Goal: Use online tool/utility: Use online tool/utility

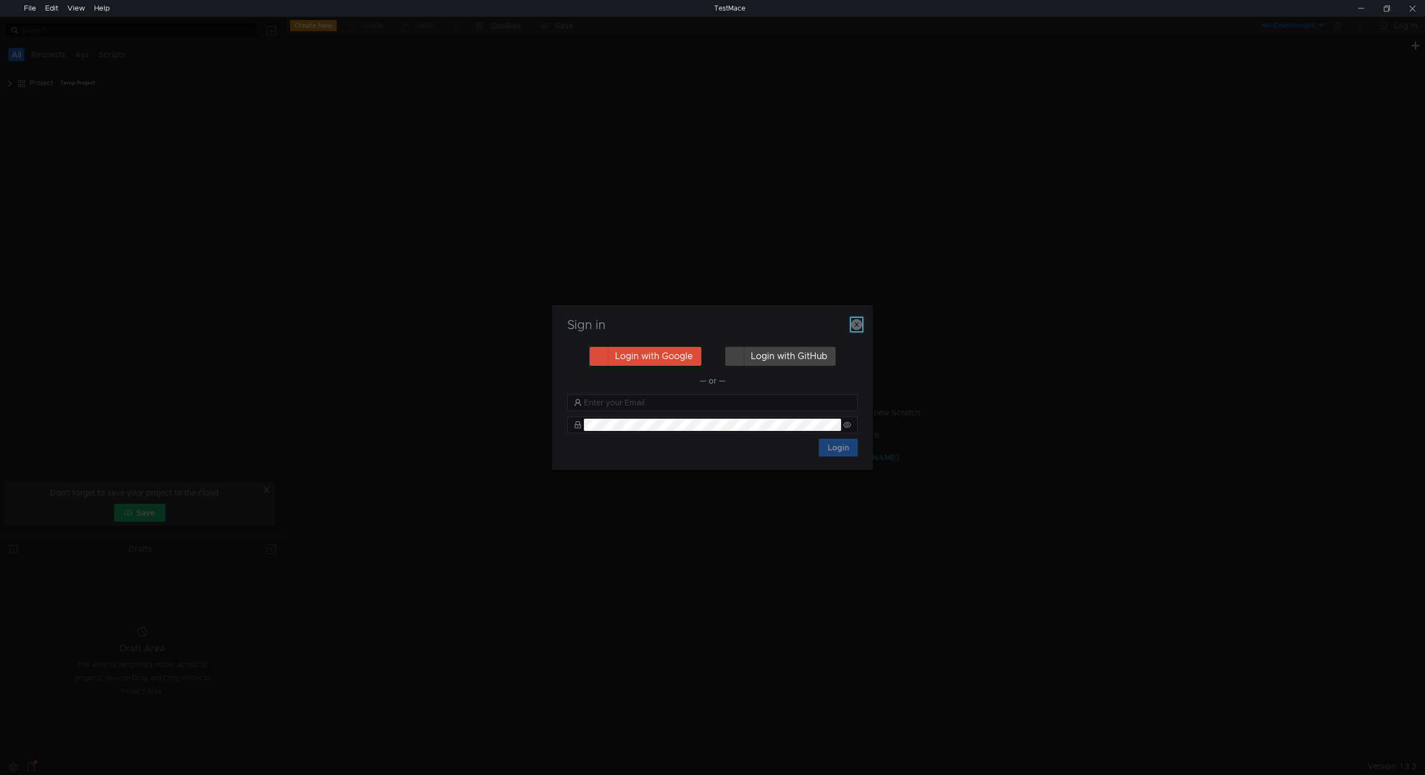
click at [857, 328] on icon "button" at bounding box center [856, 324] width 11 height 11
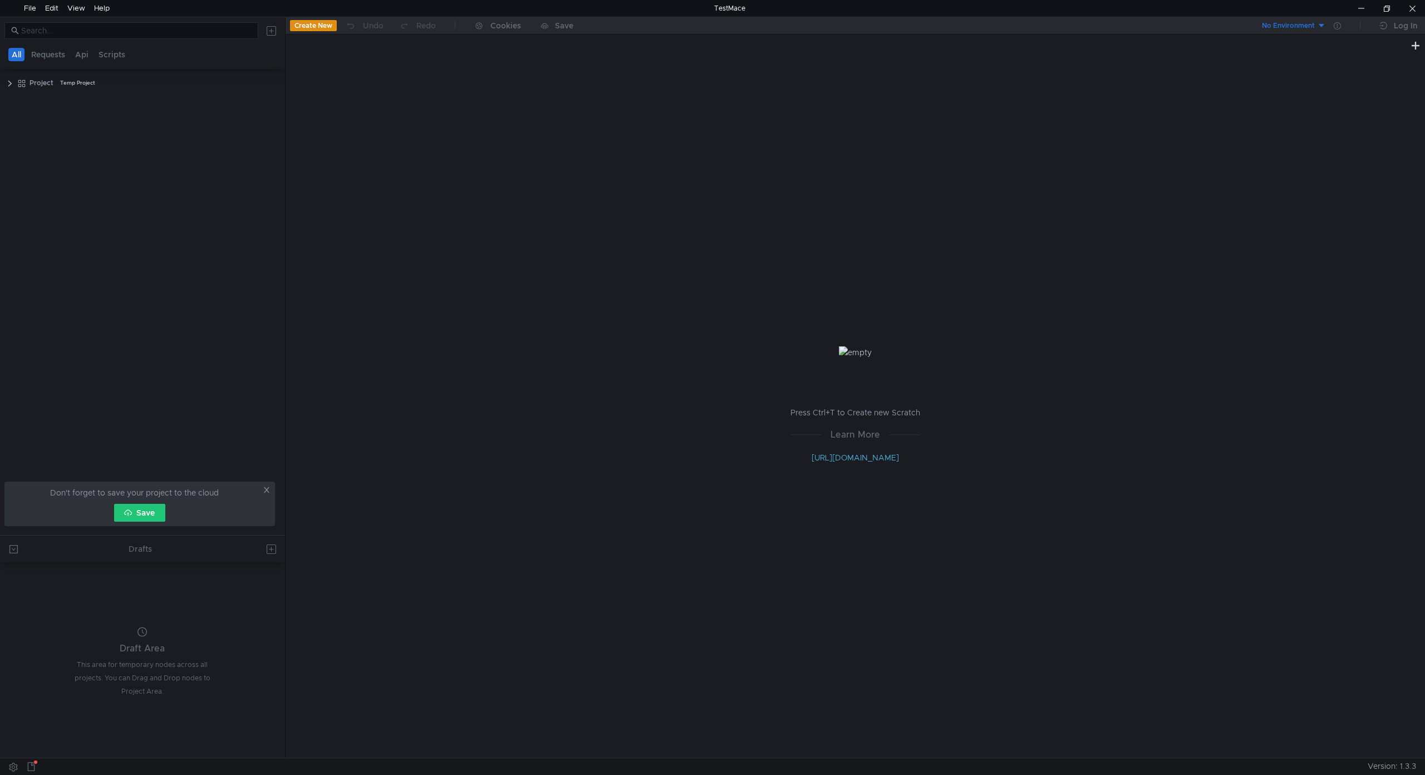
click at [303, 27] on button "Create New" at bounding box center [313, 25] width 47 height 11
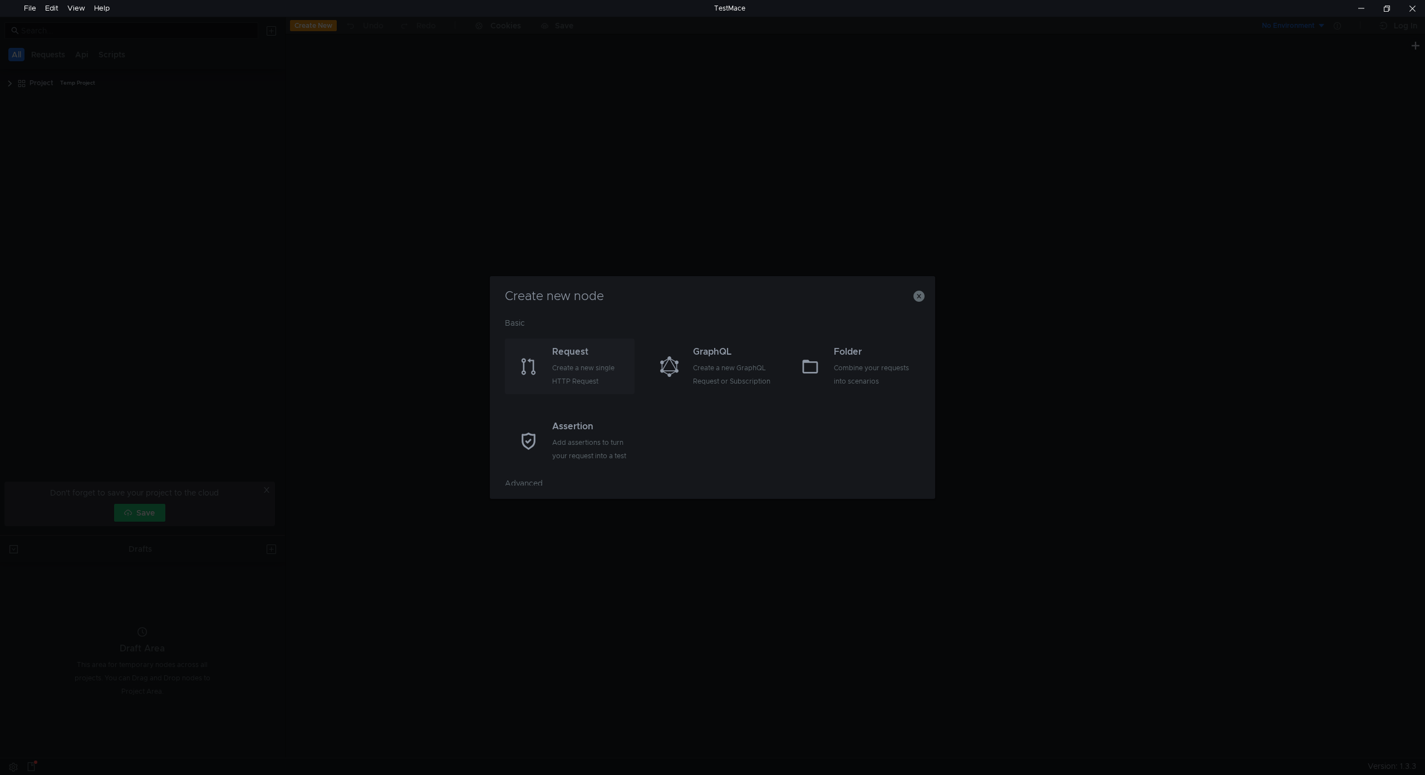
click at [574, 355] on div "Request" at bounding box center [592, 351] width 80 height 13
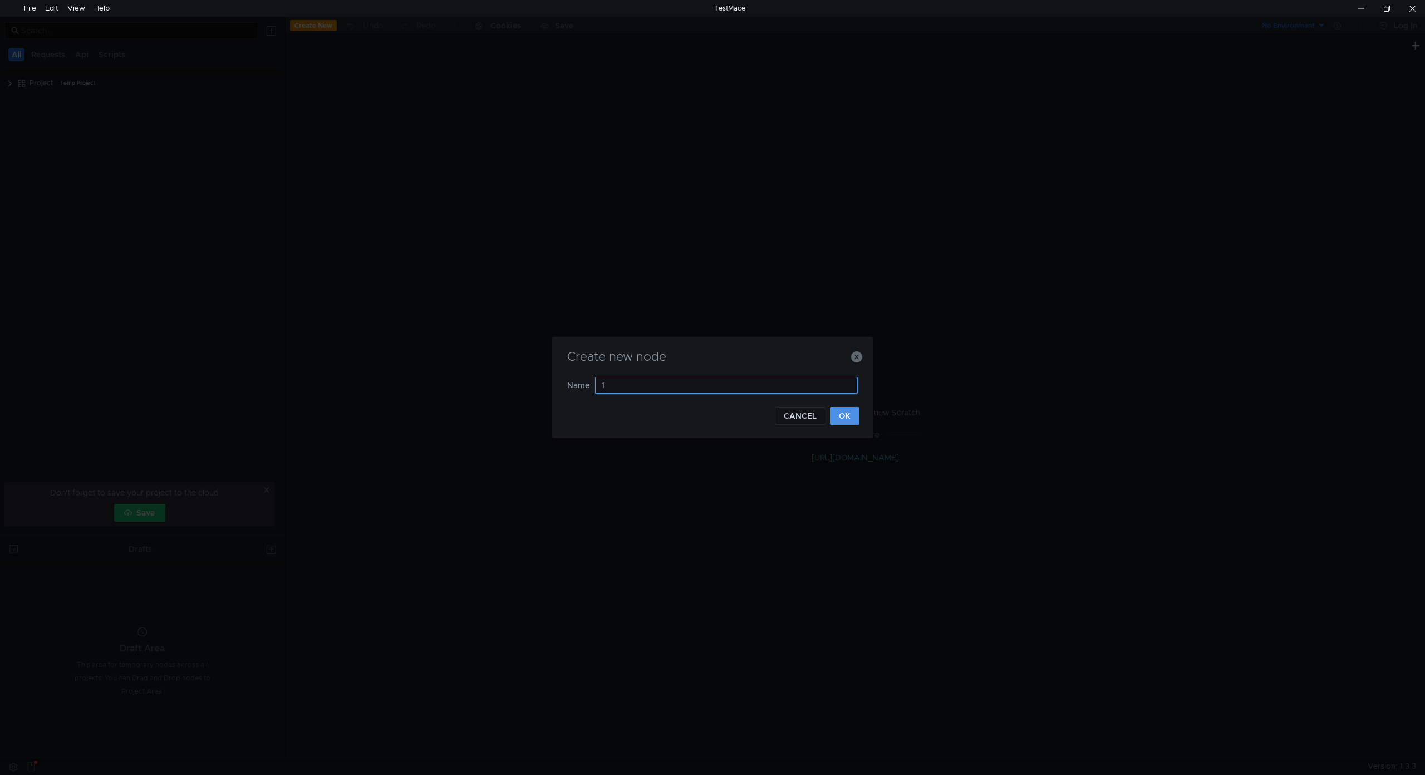
type input "1"
click at [850, 420] on button "OK" at bounding box center [844, 416] width 29 height 18
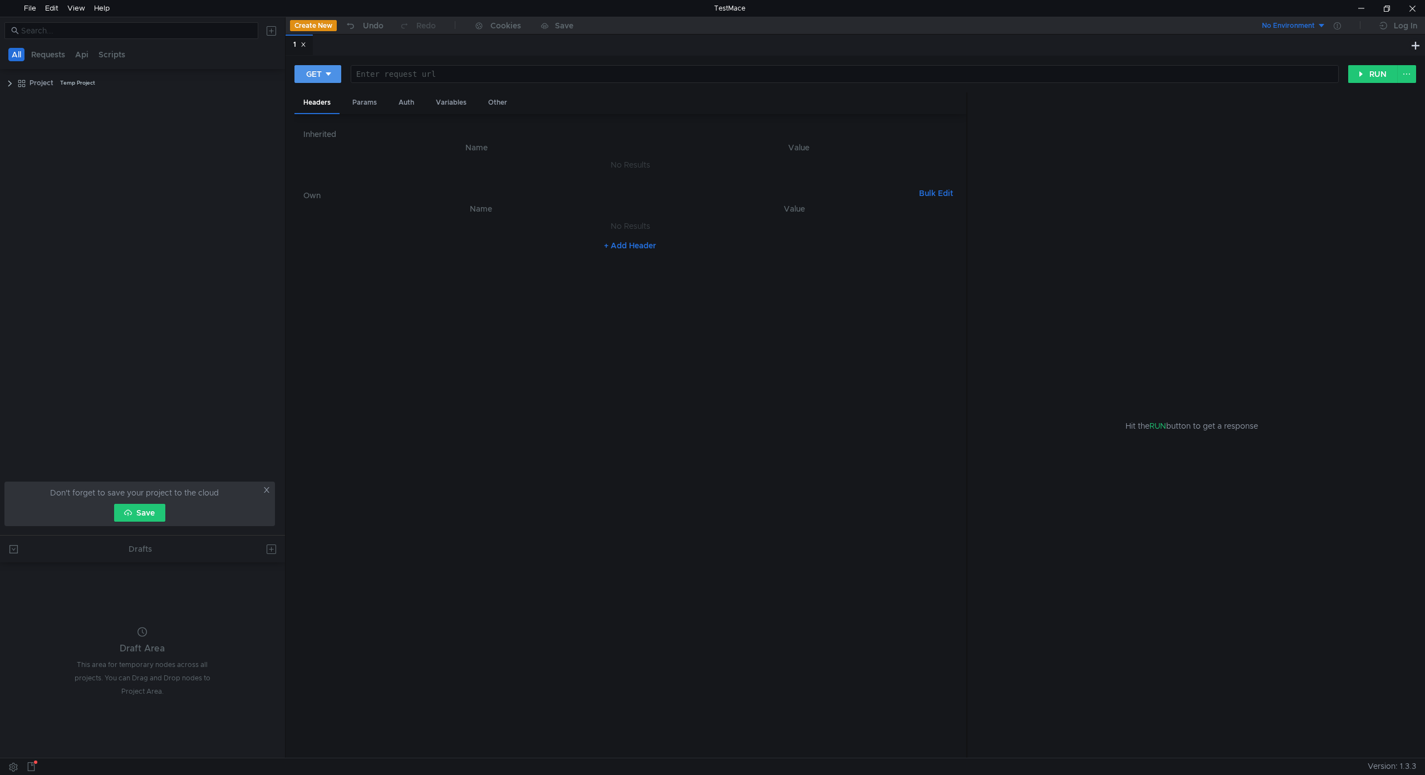
click at [327, 75] on icon at bounding box center [328, 74] width 8 height 8
click at [320, 112] on li "POST" at bounding box center [318, 115] width 48 height 18
click at [384, 80] on div at bounding box center [846, 86] width 981 height 32
paste textarea "{email: "[EMAIL_ADDRESS]", password: "[SECURITY_DATA]", remember: false}"
type textarea "{email: "admin@bbc.local", password: "@BbcFfb2025", remember: false}"
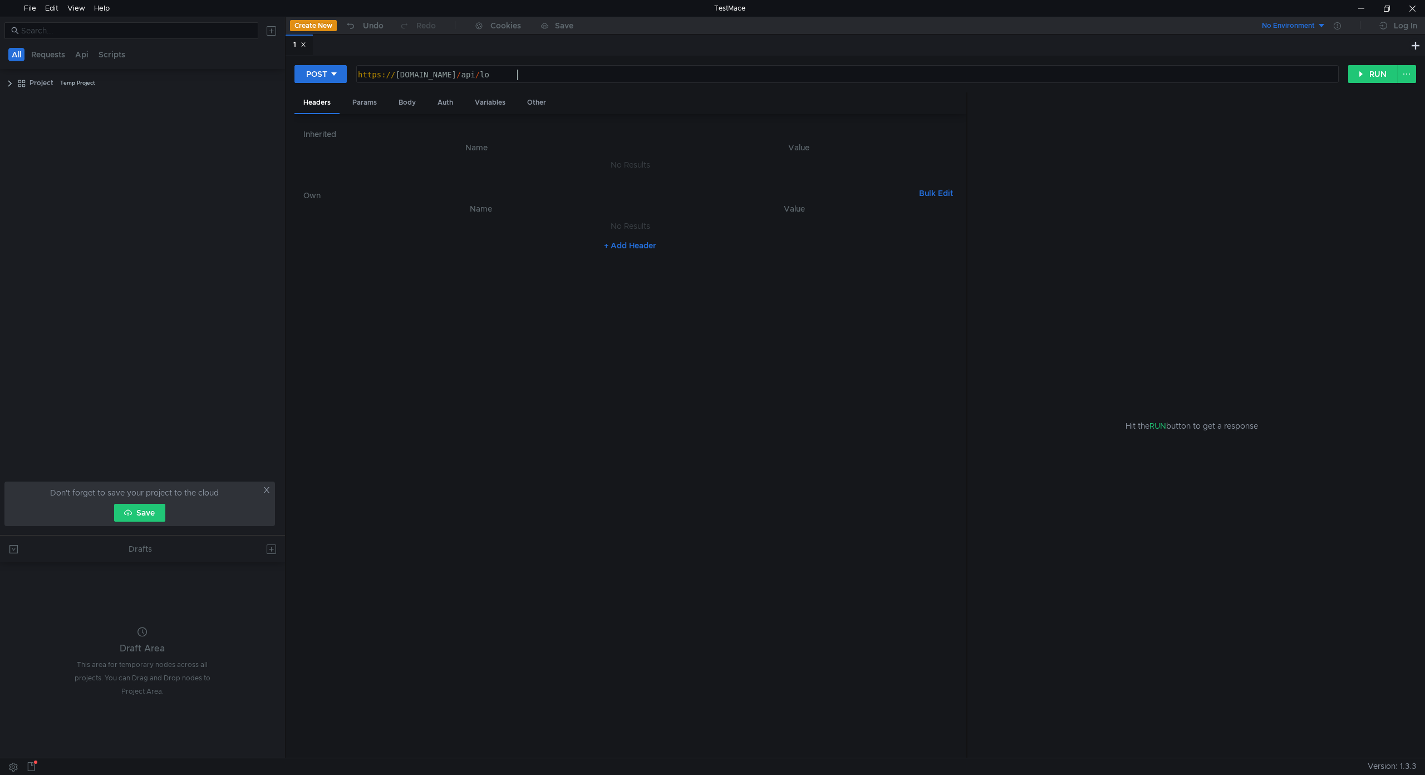
scroll to position [0, 12]
type textarea "[URL][DOMAIN_NAME]"
click at [397, 101] on div "Body" at bounding box center [407, 102] width 35 height 21
click at [390, 153] on div at bounding box center [630, 457] width 654 height 626
paste textarea "{email: "admin@bbc.local", password: "@BbcFfb2025", remember: false}"
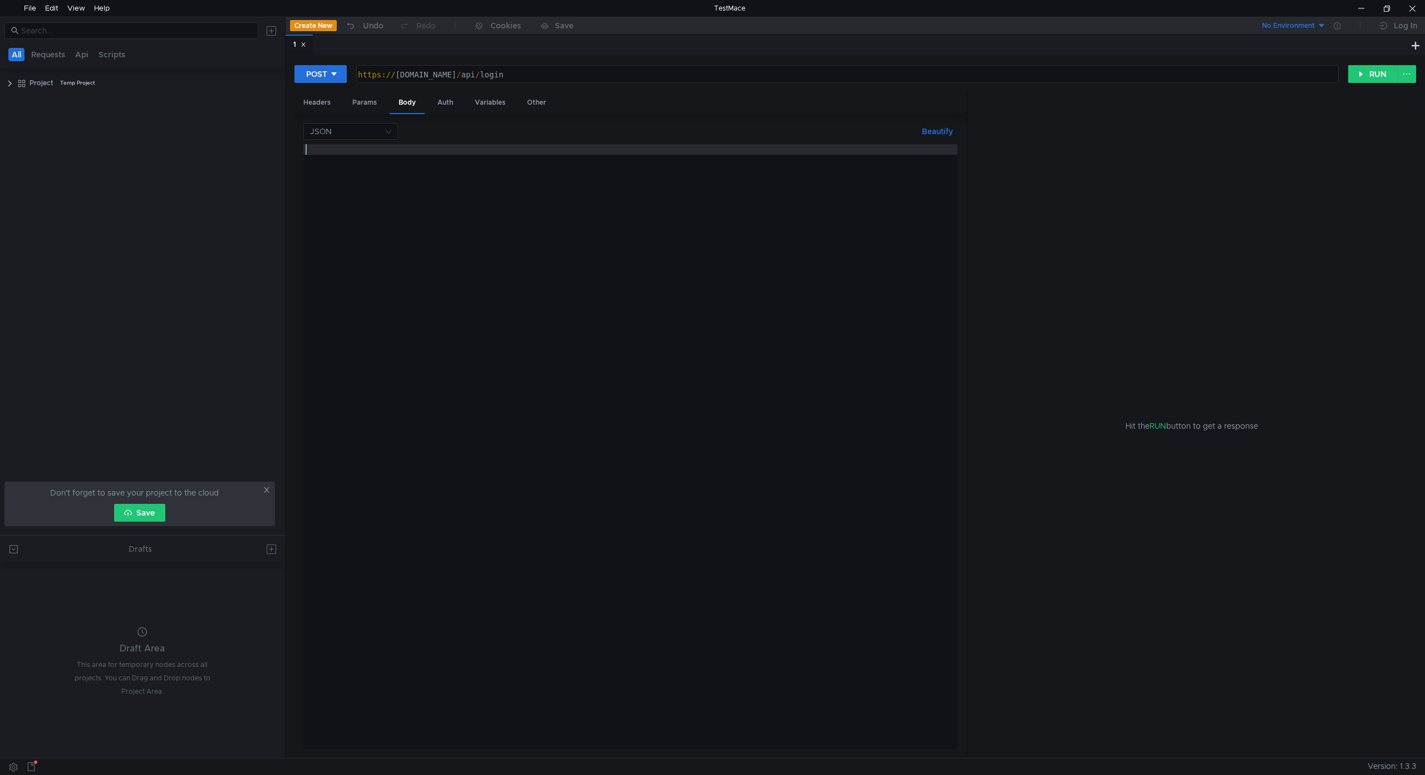
type textarea "{email: "admin@bbc.local", password: "@BbcFfb2025", remember: false}"
click at [563, 273] on div "{ email: "admin@bbc.local" , password: "@BbcFfb2025" , remember: false }" at bounding box center [630, 457] width 654 height 626
click at [931, 137] on button "Beautify" at bounding box center [937, 131] width 40 height 13
click at [933, 134] on button "Beautify" at bounding box center [937, 131] width 40 height 13
click at [884, 203] on div "{ email: "admin@bbc.local" , password: "@BbcFfb2025" , remember: false }" at bounding box center [630, 457] width 654 height 626
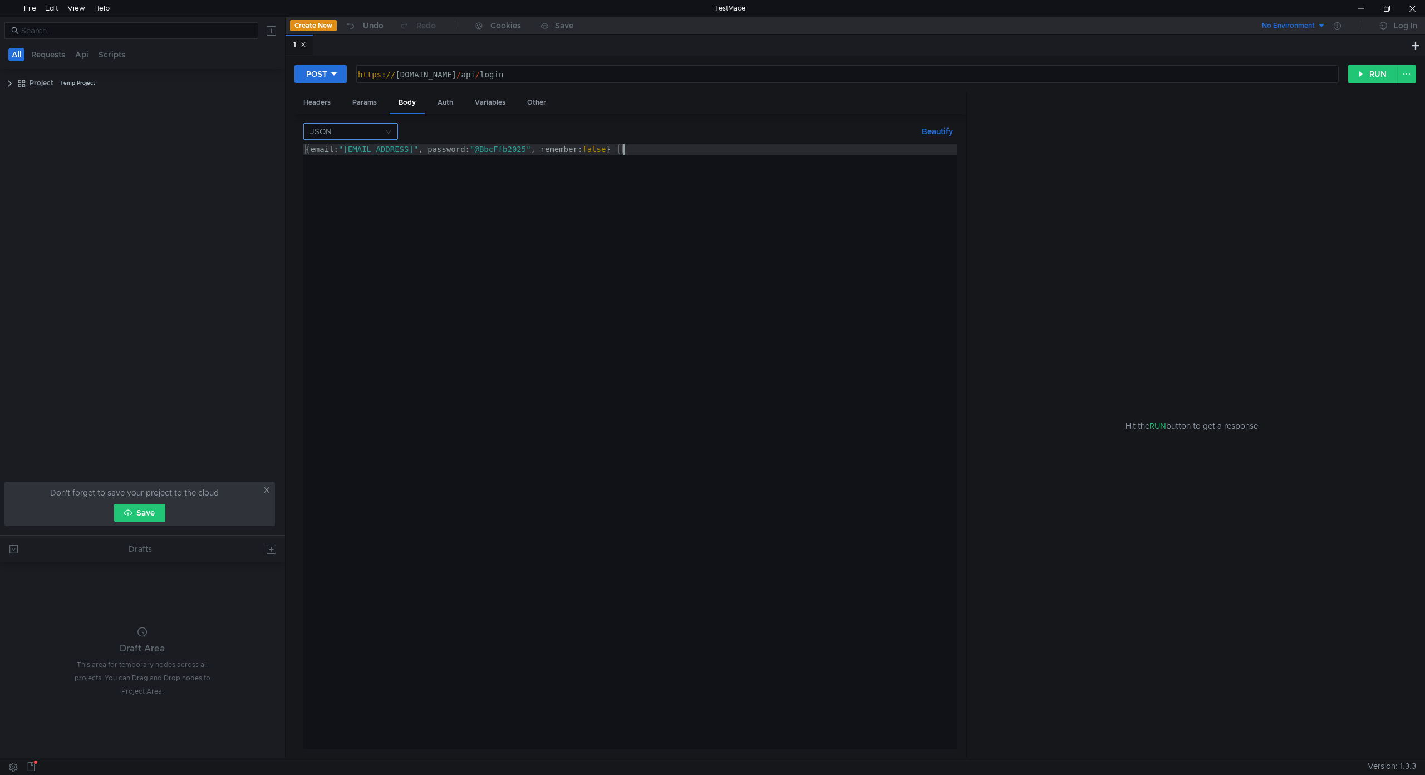
click at [342, 134] on input at bounding box center [346, 132] width 73 height 16
click at [357, 169] on div "Form data" at bounding box center [350, 171] width 81 height 12
click at [350, 134] on input at bounding box center [346, 132] width 73 height 16
click at [344, 150] on div "JSON" at bounding box center [350, 153] width 81 height 12
click at [341, 181] on div "{ email: "admin@bbc.local" , password: "@BbcFfb2025" , remember: false }" at bounding box center [630, 457] width 654 height 626
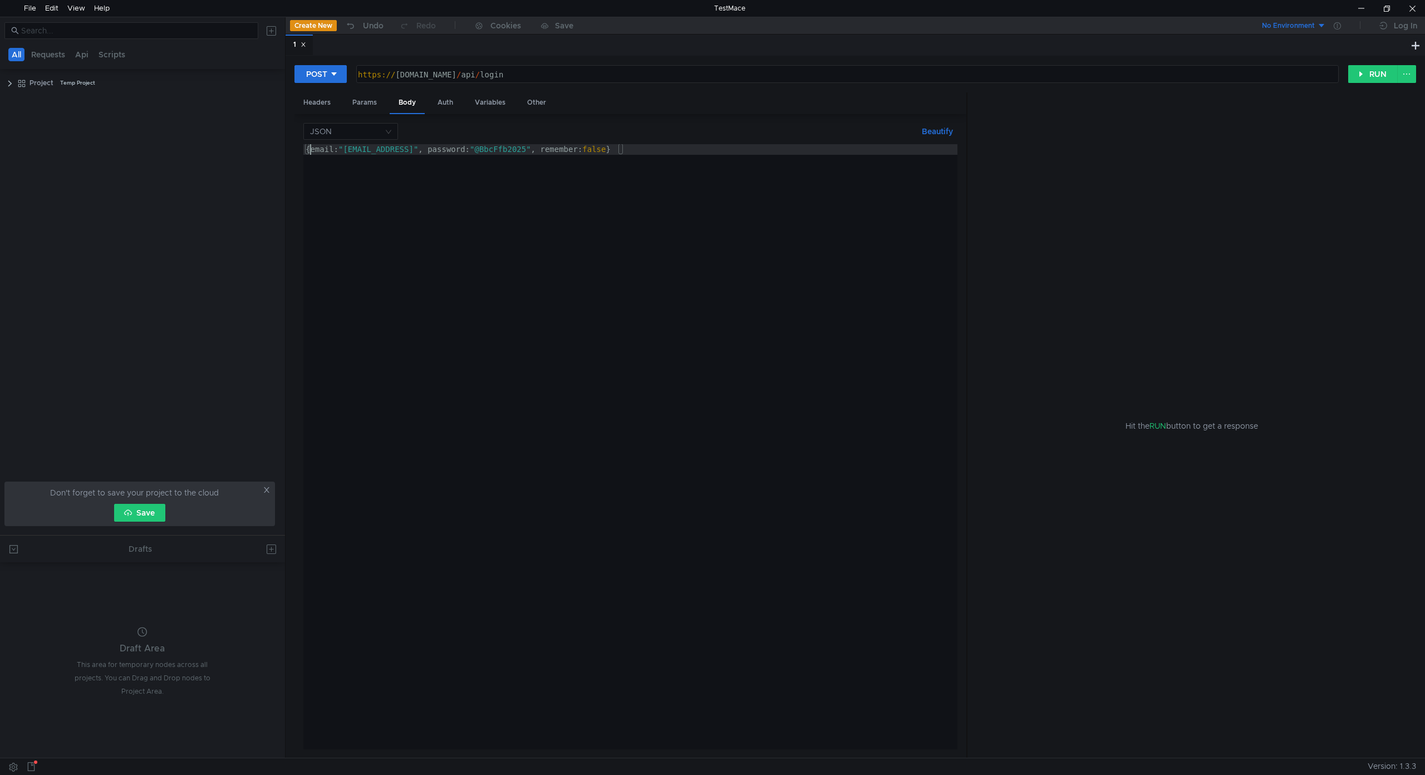
drag, startPoint x: 310, startPoint y: 151, endPoint x: 317, endPoint y: 150, distance: 7.3
click at [310, 150] on div "{ email: "admin@bbc.local" , password: "@BbcFfb2025" , remember: false }" at bounding box center [630, 457] width 654 height 626
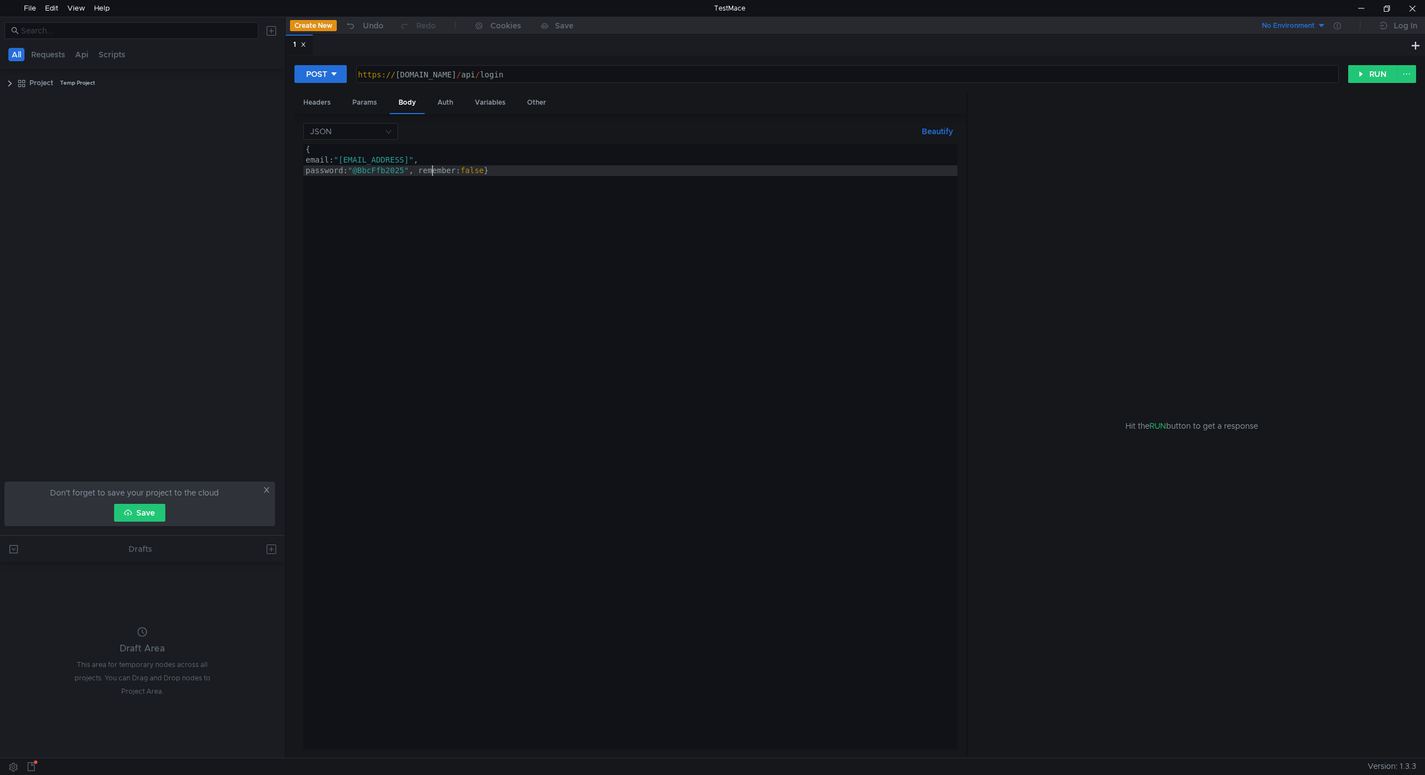
type textarea "remember: false}"
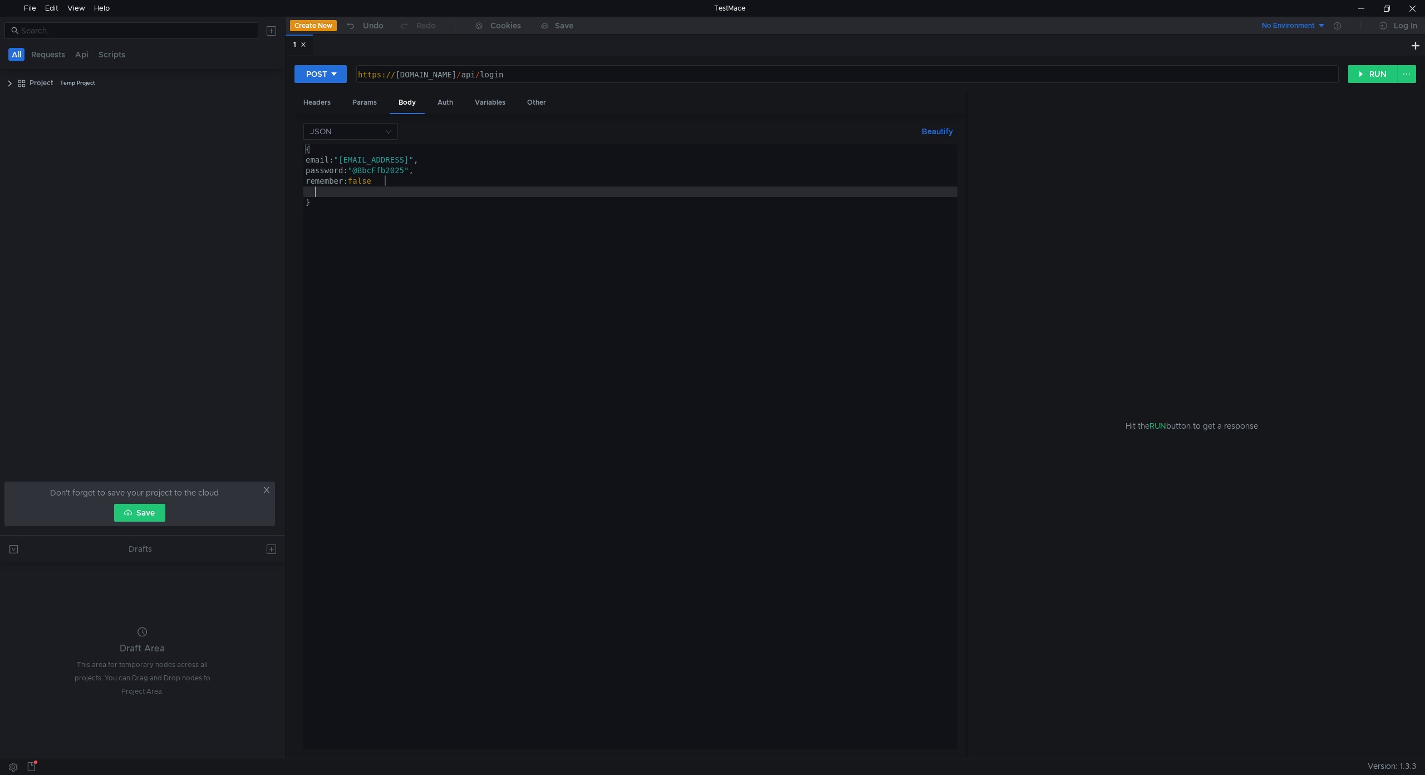
scroll to position [0, 0]
click at [1373, 75] on button "RUN" at bounding box center [1373, 74] width 50 height 18
click at [1170, 295] on div "Composer detected issues in your platform: Your Composer dependencies require a…" at bounding box center [1196, 476] width 440 height 587
click at [1002, 214] on div "Composer detected issues in your platform: Your Composer dependencies require a…" at bounding box center [1196, 476] width 440 height 587
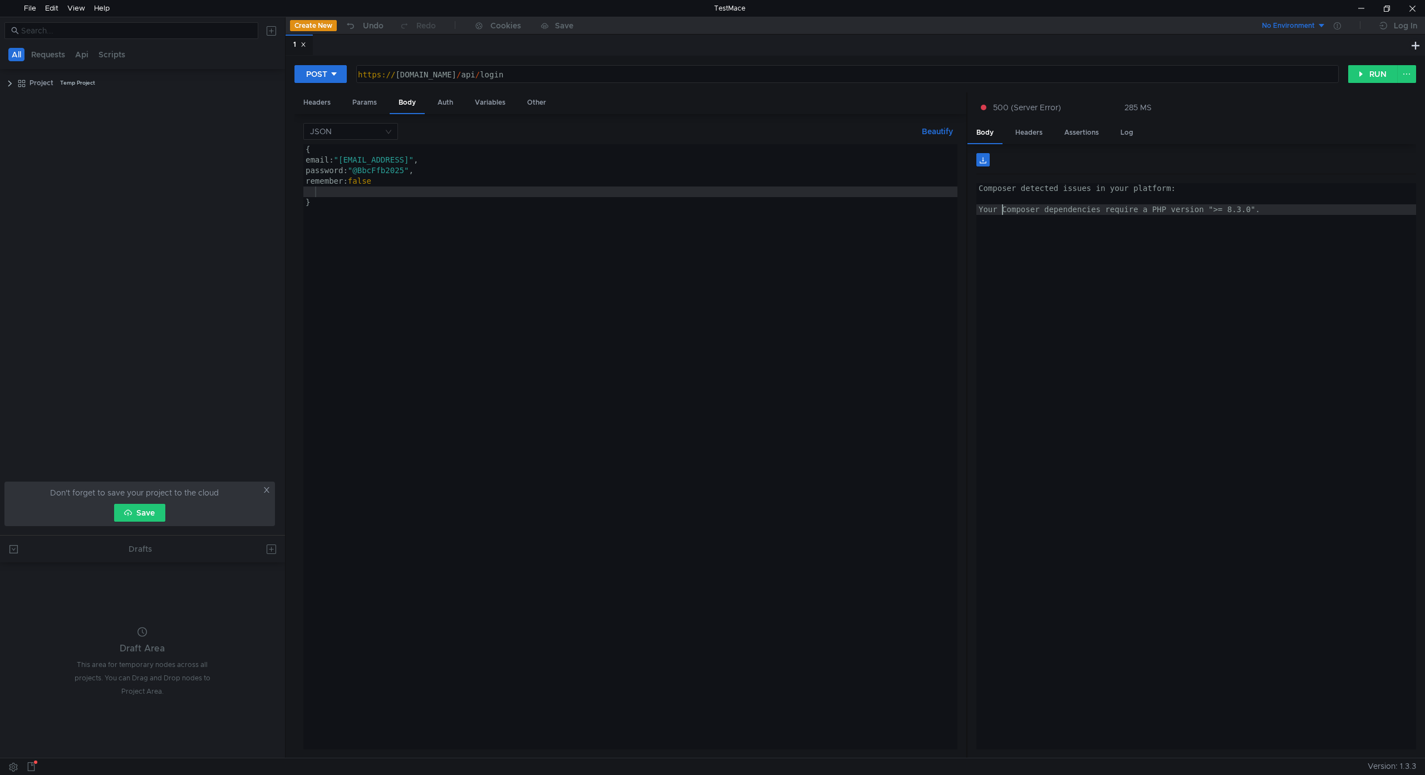
click at [1002, 214] on div "Composer detected issues in your platform: Your Composer dependencies require a…" at bounding box center [1196, 476] width 440 height 587
click at [1033, 211] on div "Composer detected issues in your platform: Your Composer dependencies require a…" at bounding box center [1196, 466] width 440 height 566
type textarea "Your Composer dependencies require a PHP version ">= 8.3.0"."
drag, startPoint x: 976, startPoint y: 208, endPoint x: 1270, endPoint y: 210, distance: 293.3
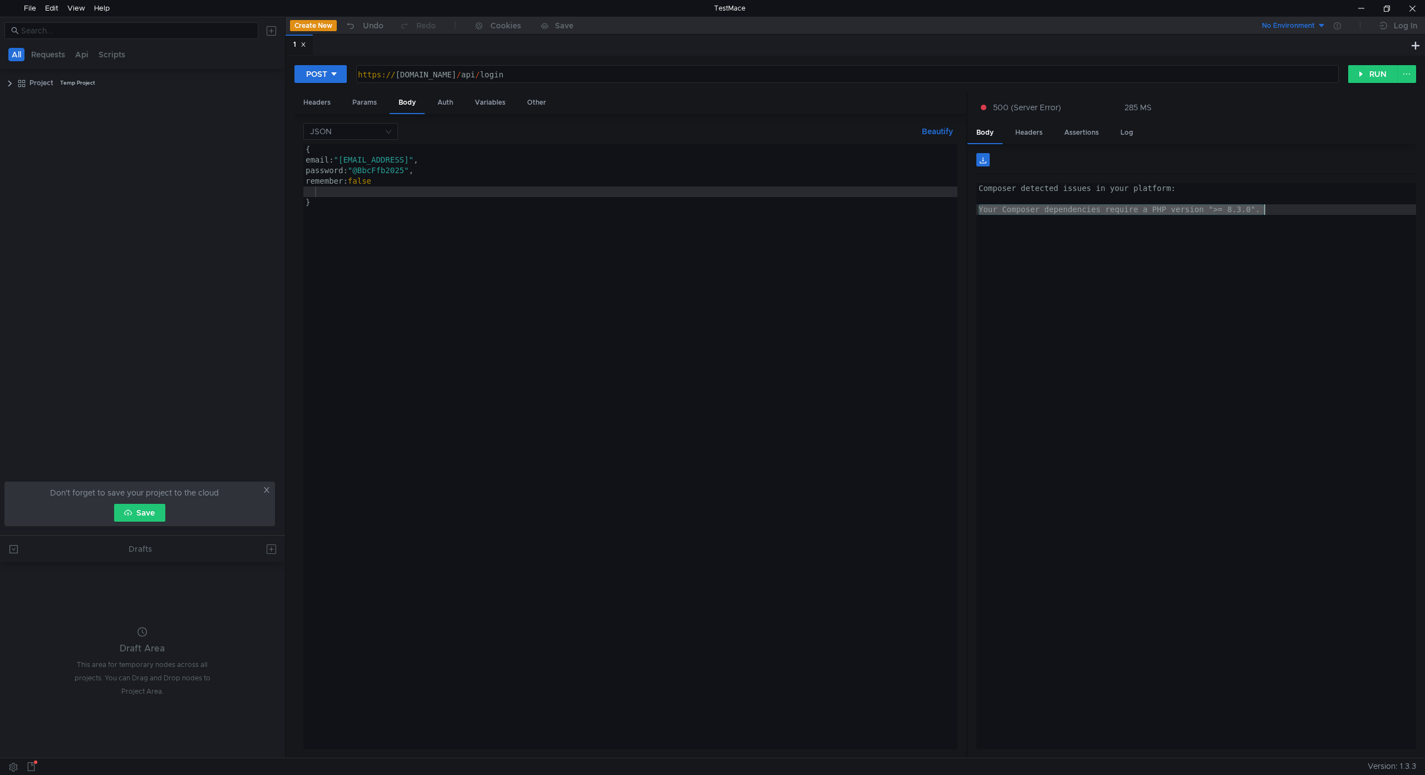
click at [1270, 210] on div "Composer detected issues in your platform: Your Composer dependencies require a…" at bounding box center [1196, 476] width 440 height 587
type textarea "}"
click at [599, 308] on div "{ email: "admin@bbc.local" , password: "@BbcFfb2025" , remember: false }" at bounding box center [630, 457] width 654 height 626
click at [1382, 76] on button "RUN" at bounding box center [1373, 74] width 50 height 18
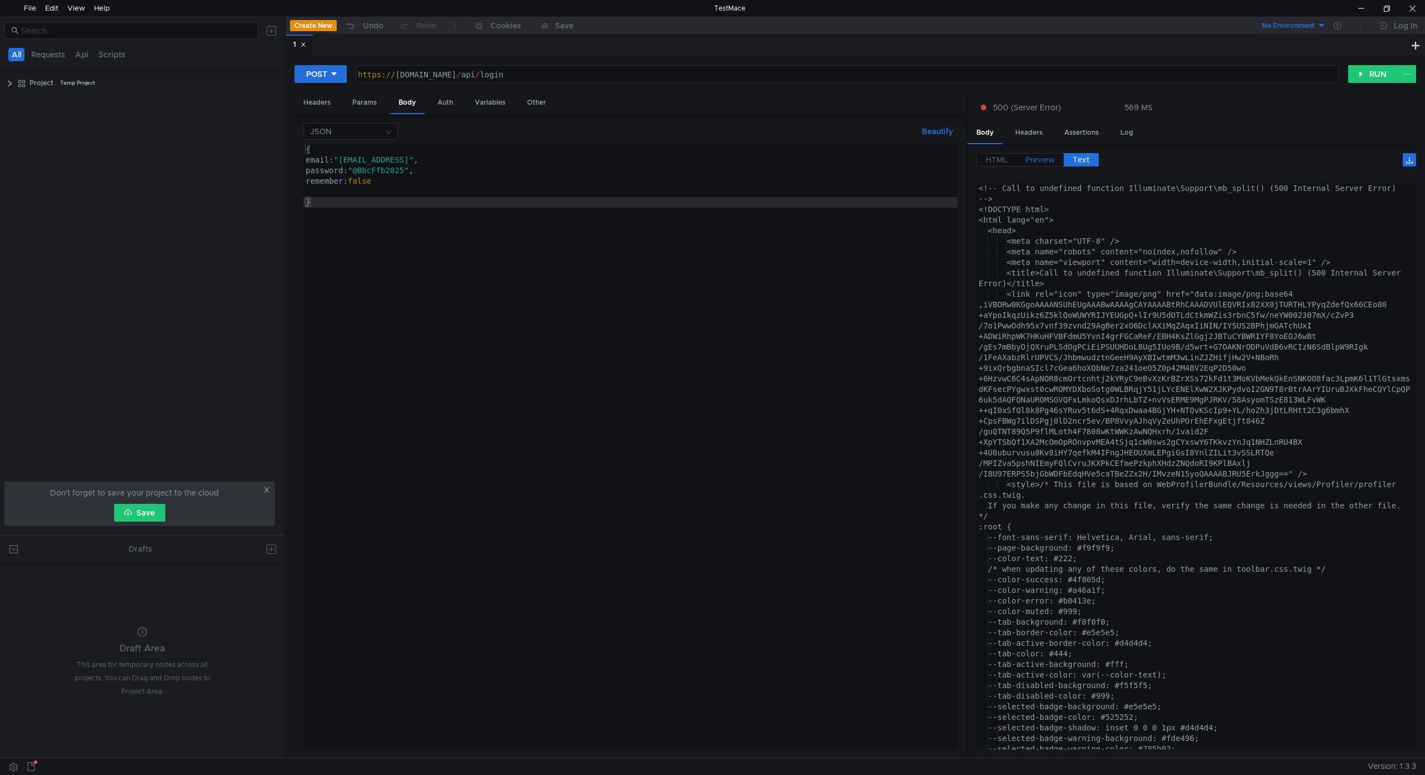
click at [1032, 165] on span "Preview" at bounding box center [1039, 160] width 29 height 10
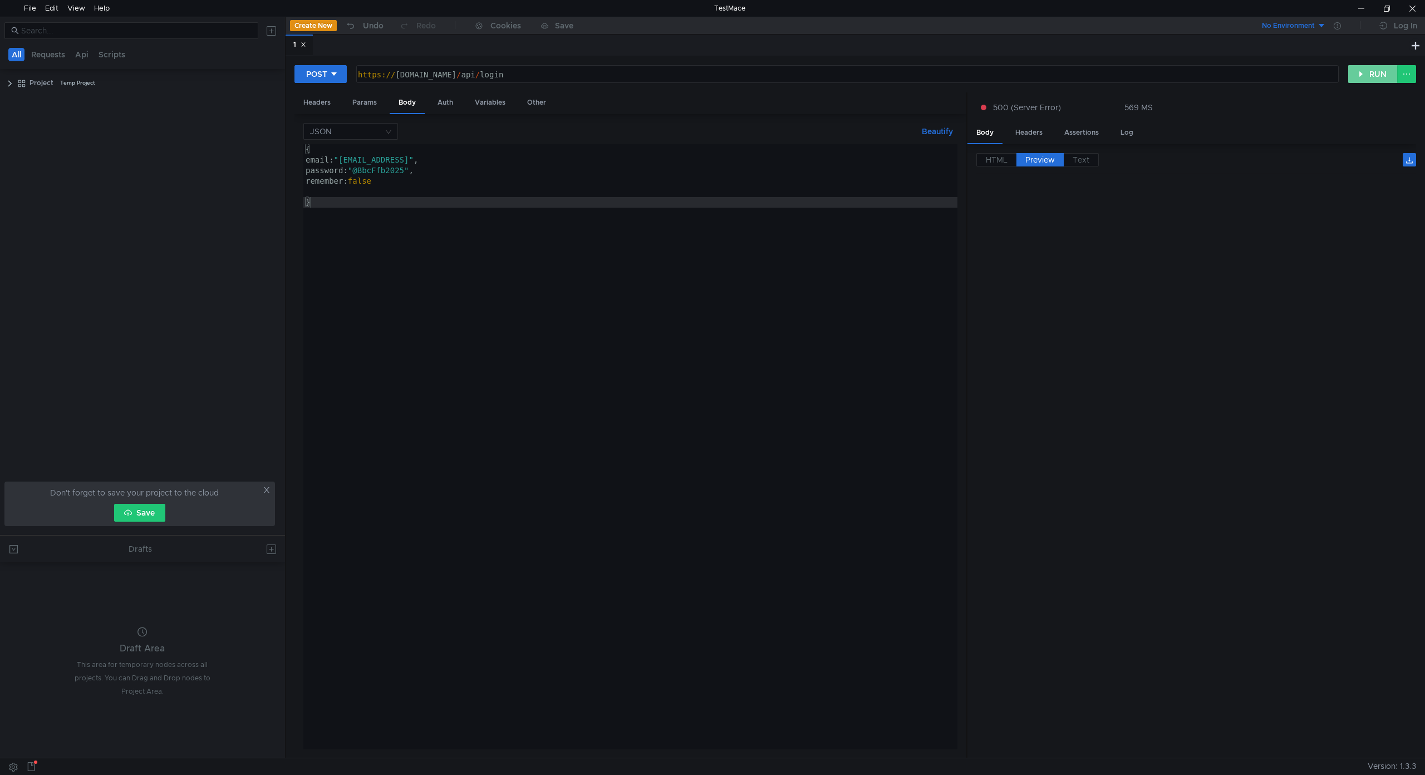
click at [1372, 82] on button "RUN" at bounding box center [1373, 74] width 50 height 18
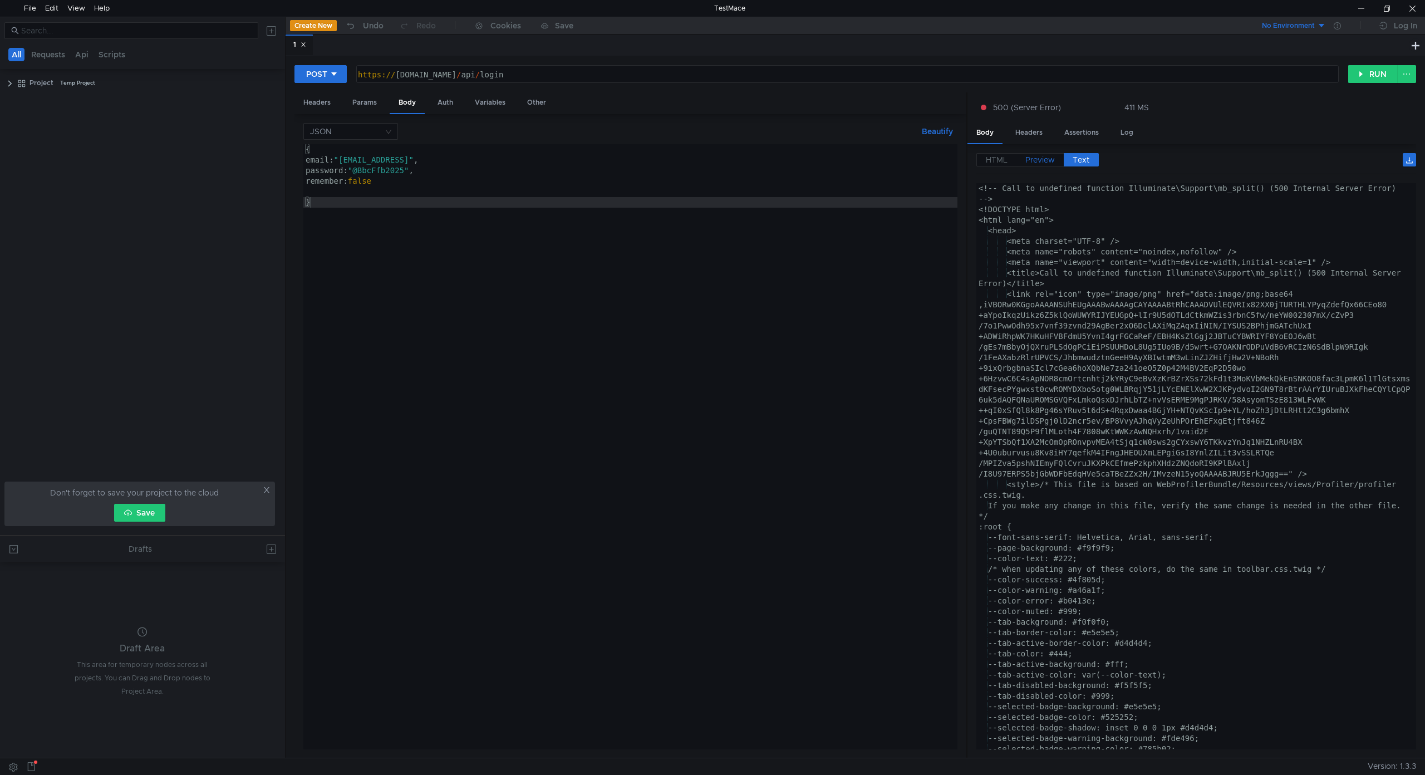
click at [1039, 164] on span "Preview" at bounding box center [1039, 160] width 29 height 10
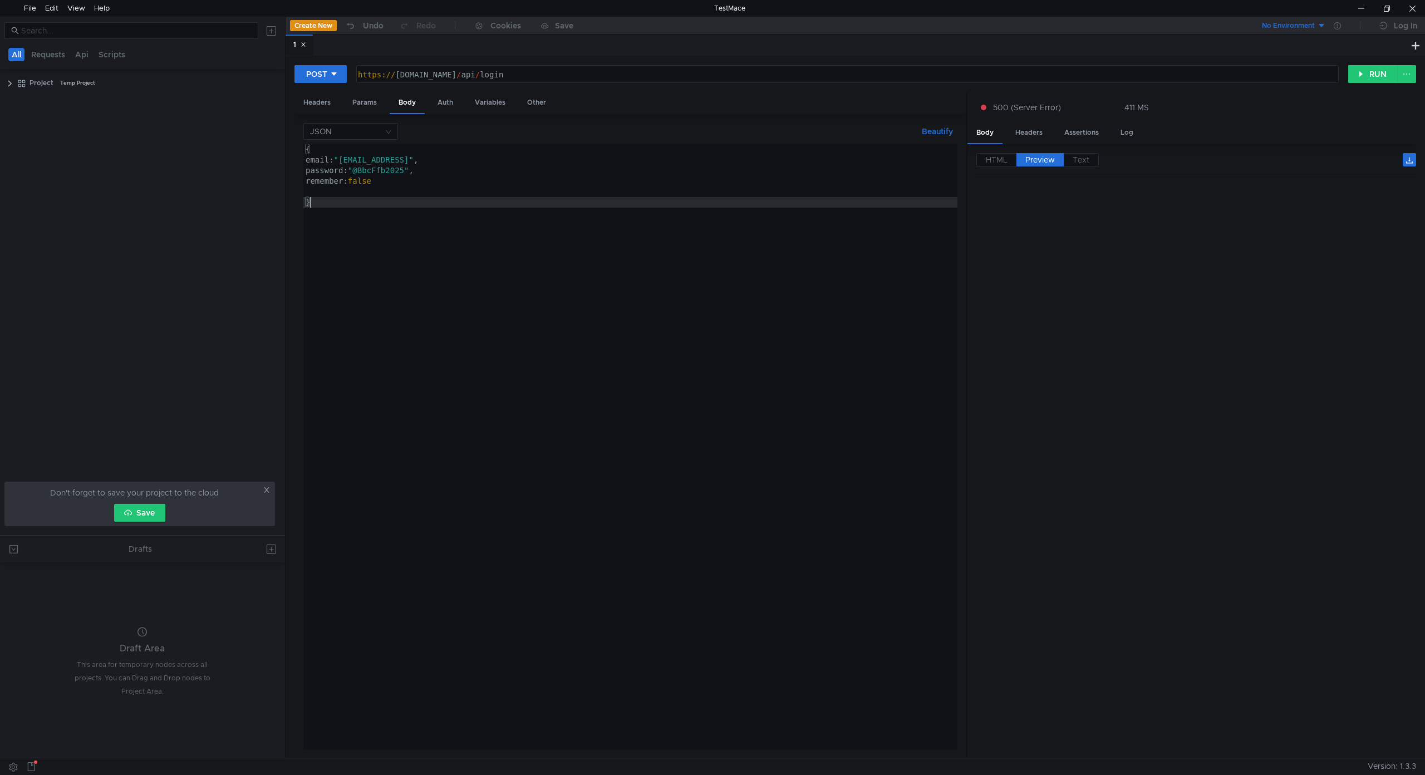
click at [920, 484] on div "{ email: "admin@bbc.local" , password: "@BbcFfb2025" , remember: false }" at bounding box center [630, 457] width 654 height 626
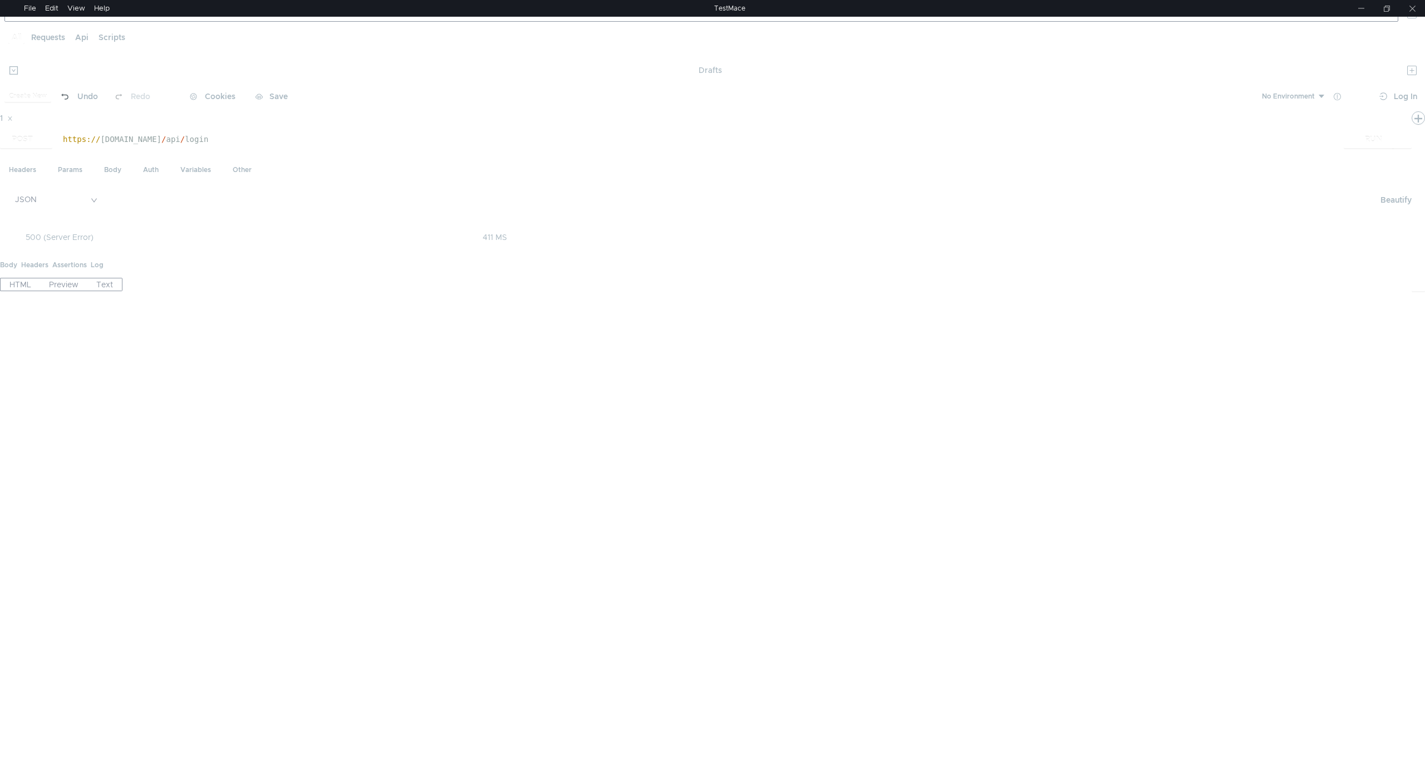
scroll to position [0, 12]
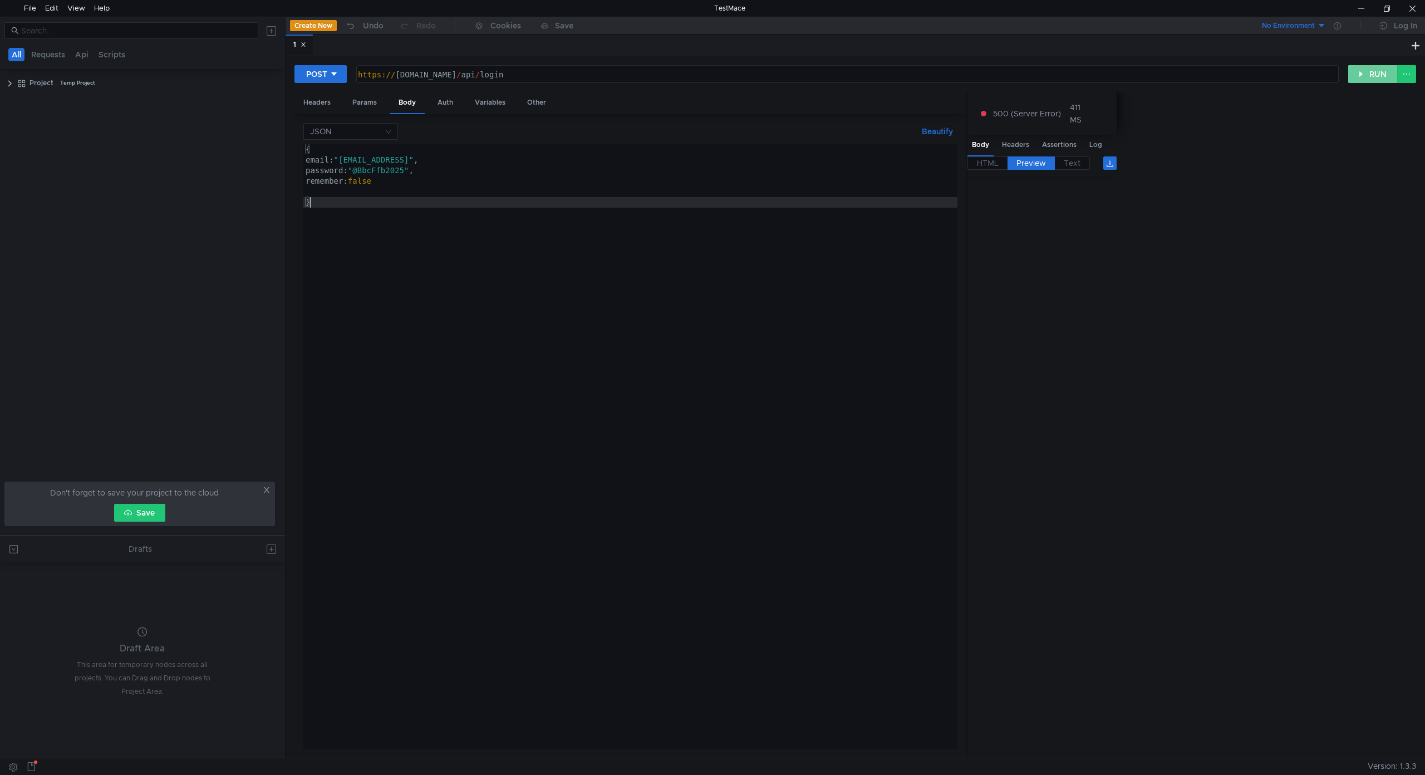
click at [1357, 79] on button "RUN" at bounding box center [1373, 74] width 50 height 18
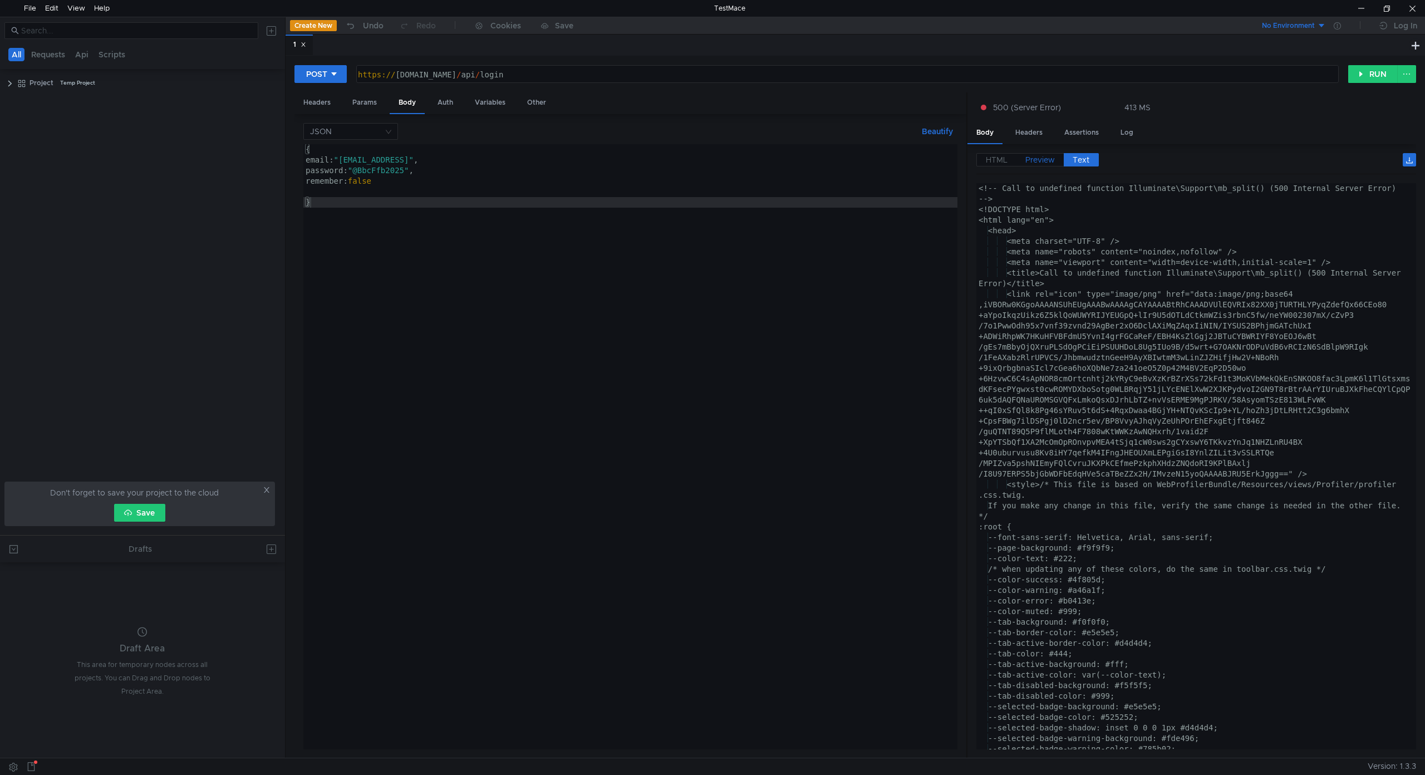
click at [1031, 161] on span "Preview" at bounding box center [1039, 160] width 29 height 10
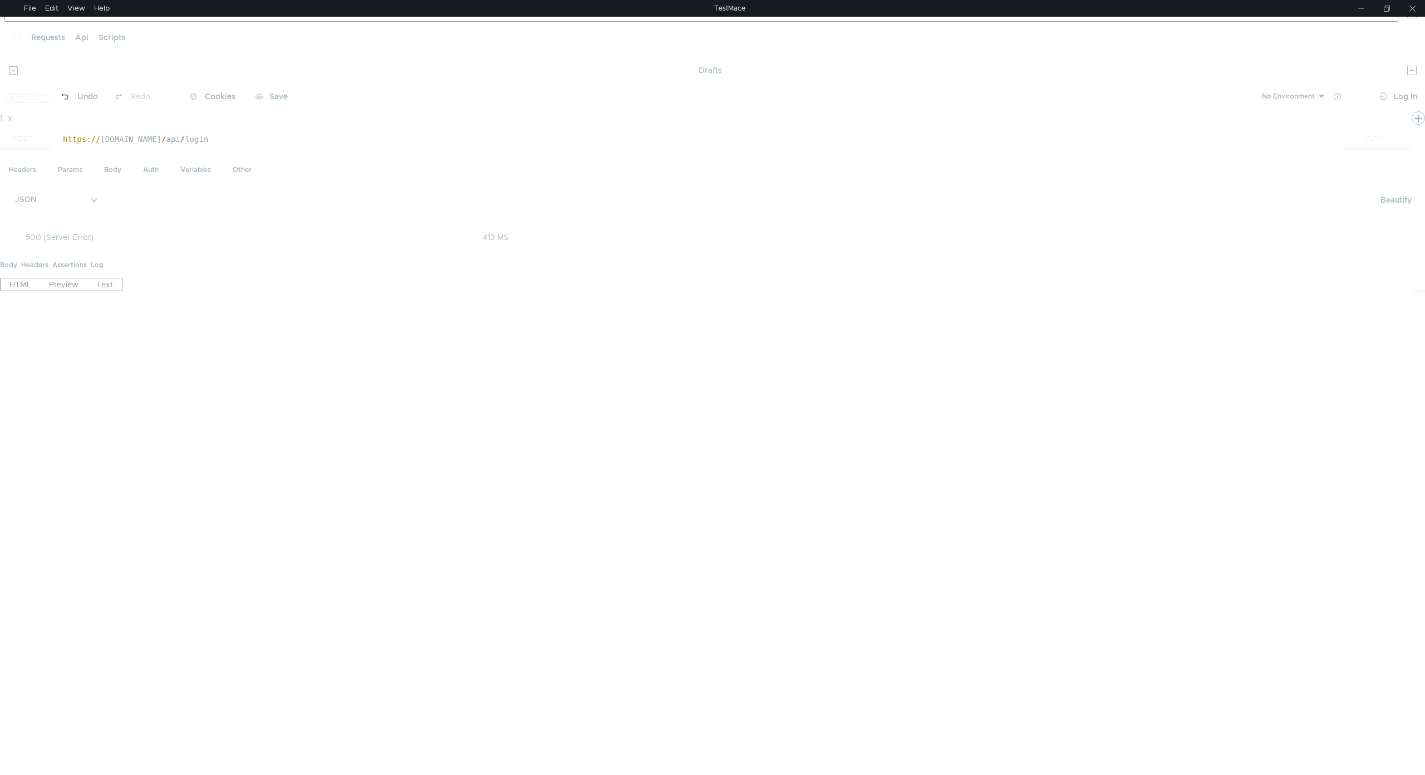
scroll to position [0, 12]
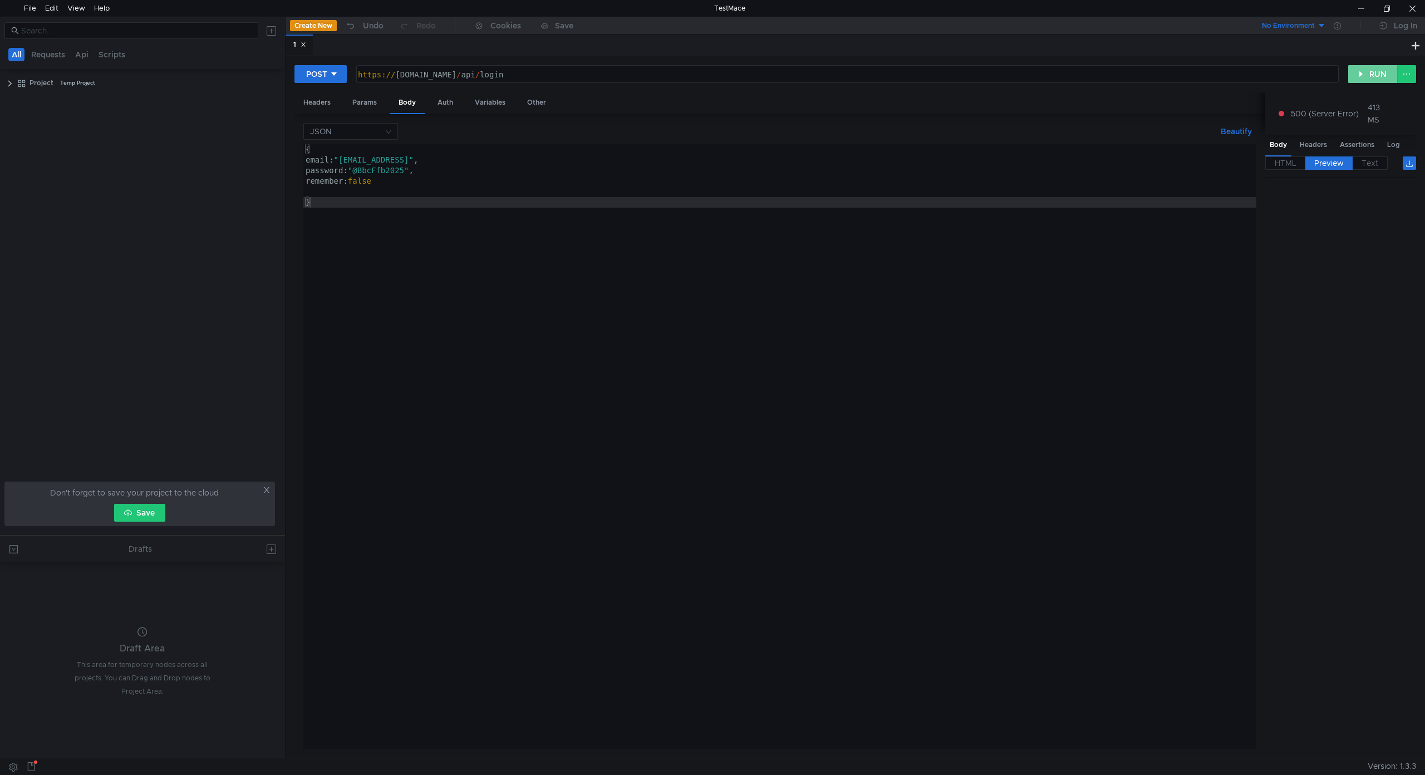
click at [1366, 67] on button "RUN" at bounding box center [1373, 74] width 50 height 18
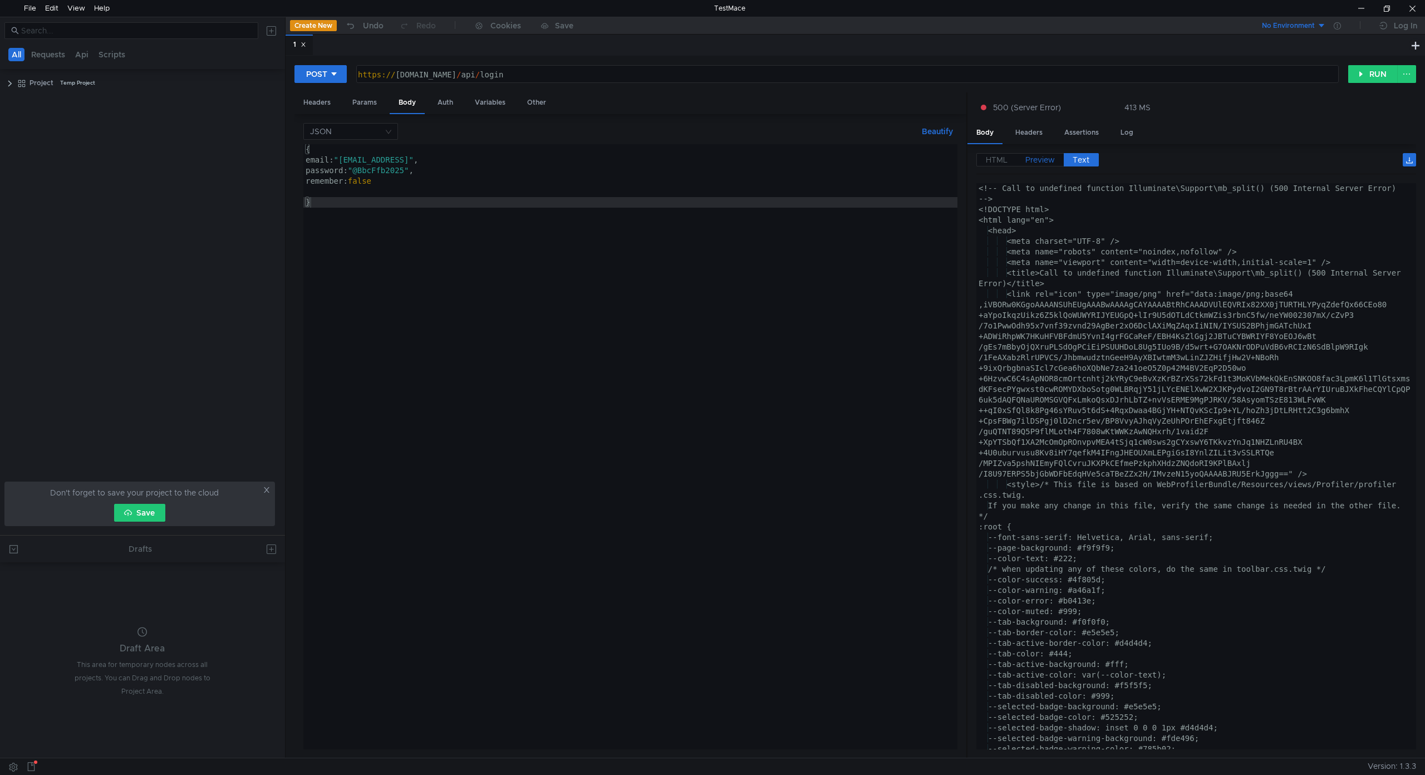
click at [1034, 158] on span "Preview" at bounding box center [1039, 160] width 29 height 10
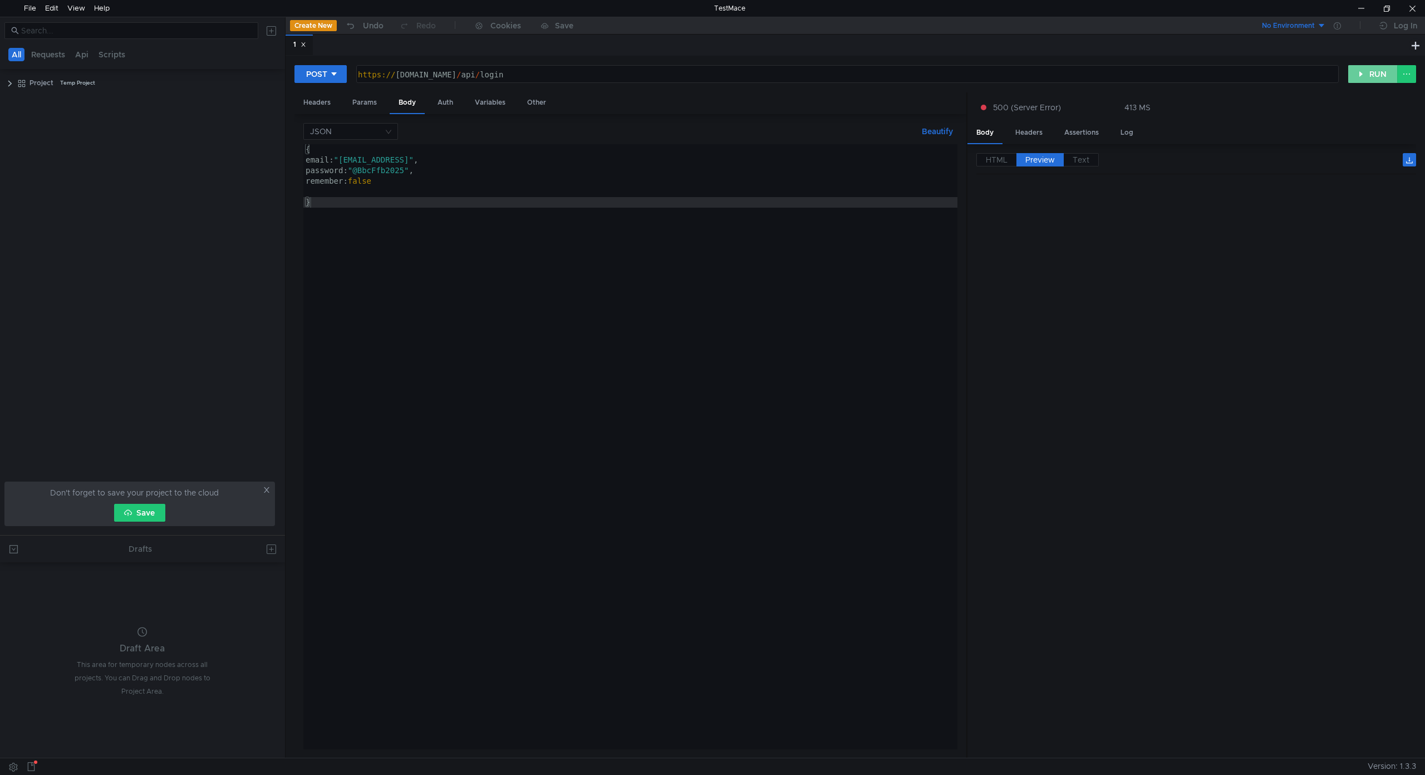
click at [1377, 68] on button "RUN" at bounding box center [1373, 74] width 50 height 18
type textarea "{"success":false,"message":"Validation error","errors":{"email":["The email fie…"
click at [1263, 339] on div "{"success":false,"message":"Validation error","errors":{"email":["The email fie…" at bounding box center [1196, 487] width 440 height 608
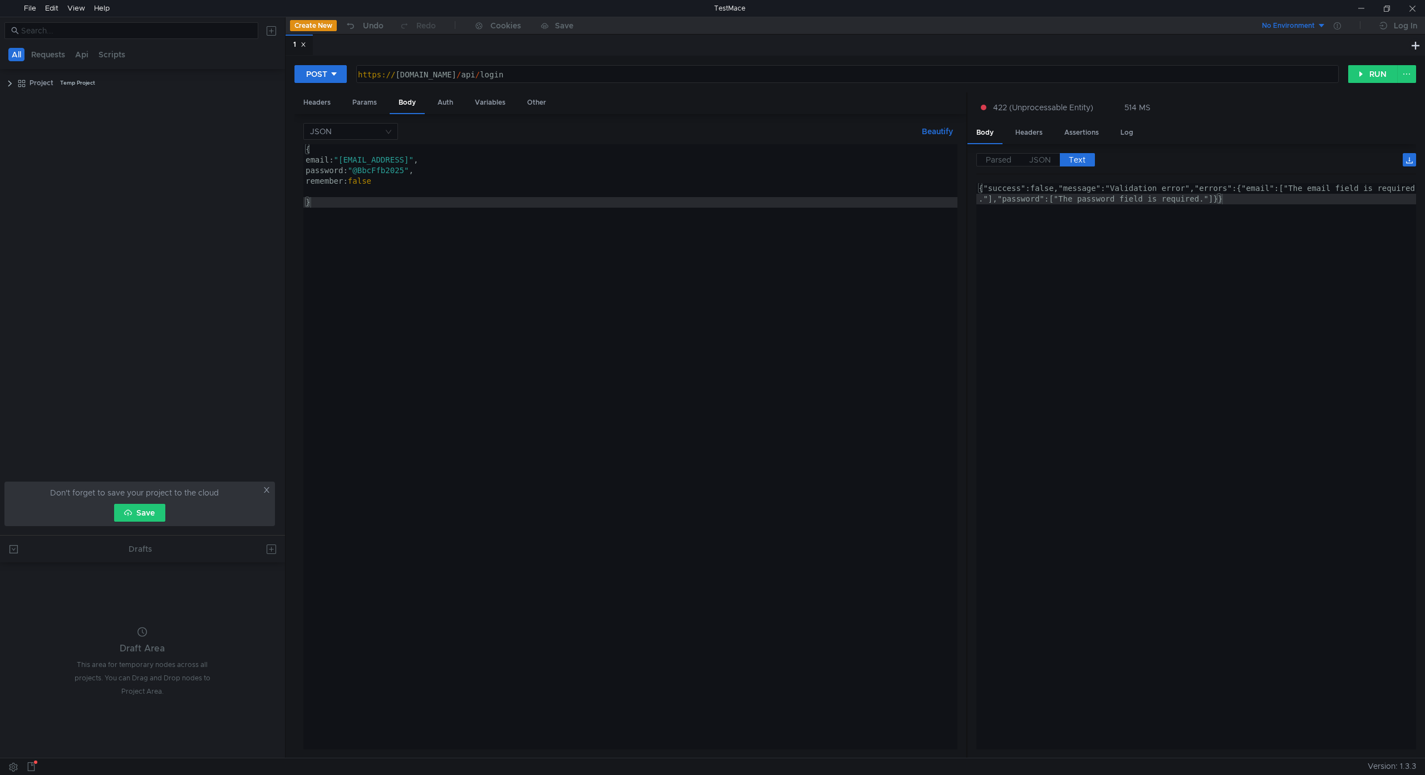
scroll to position [0, 12]
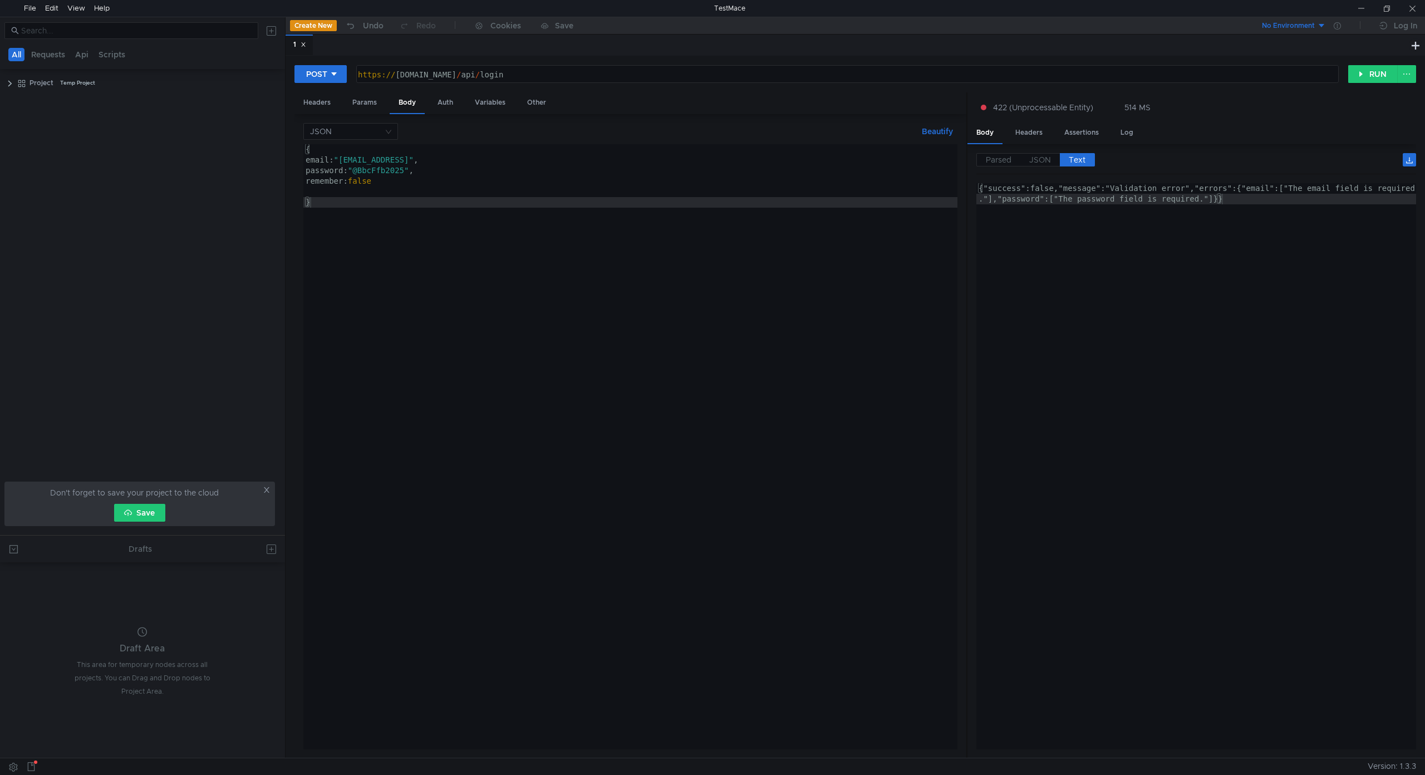
scroll to position [0, 12]
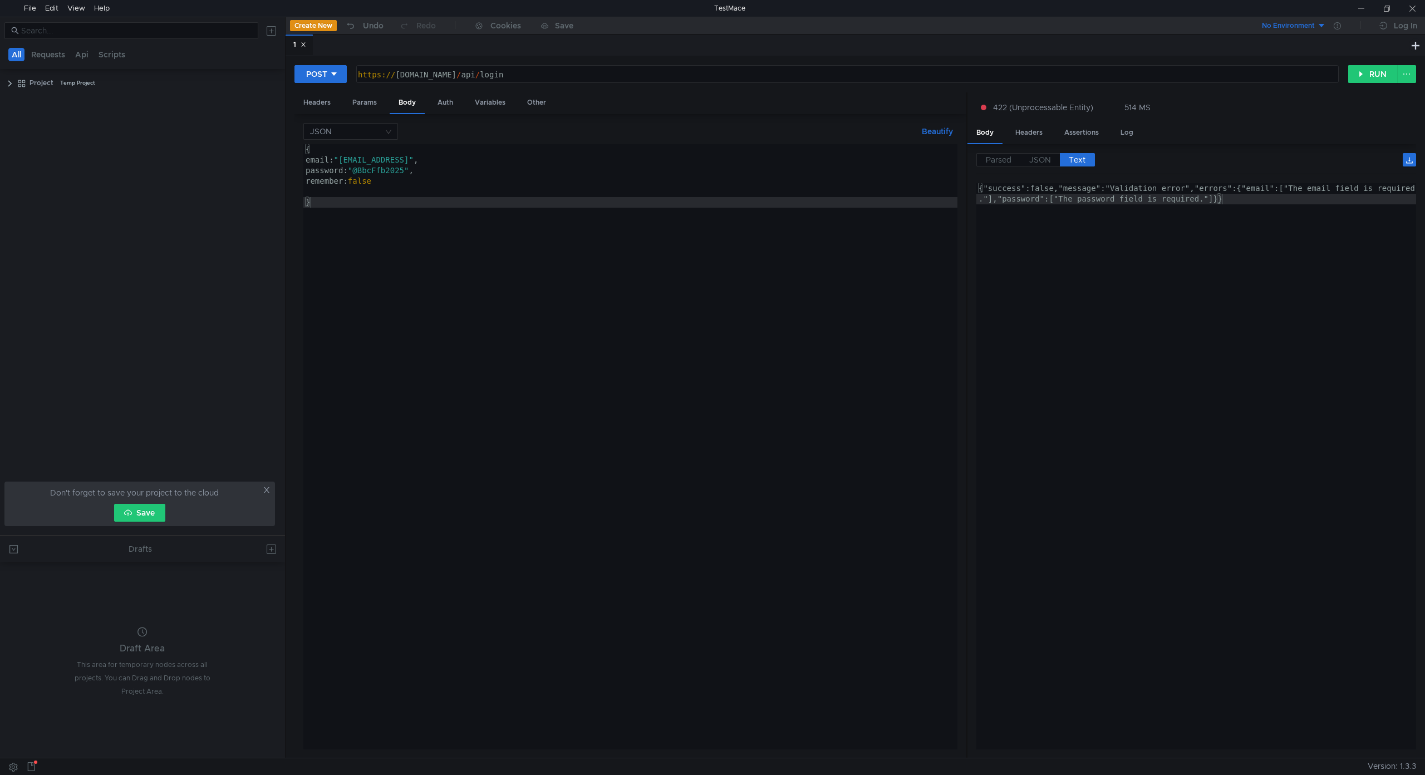
scroll to position [0, 12]
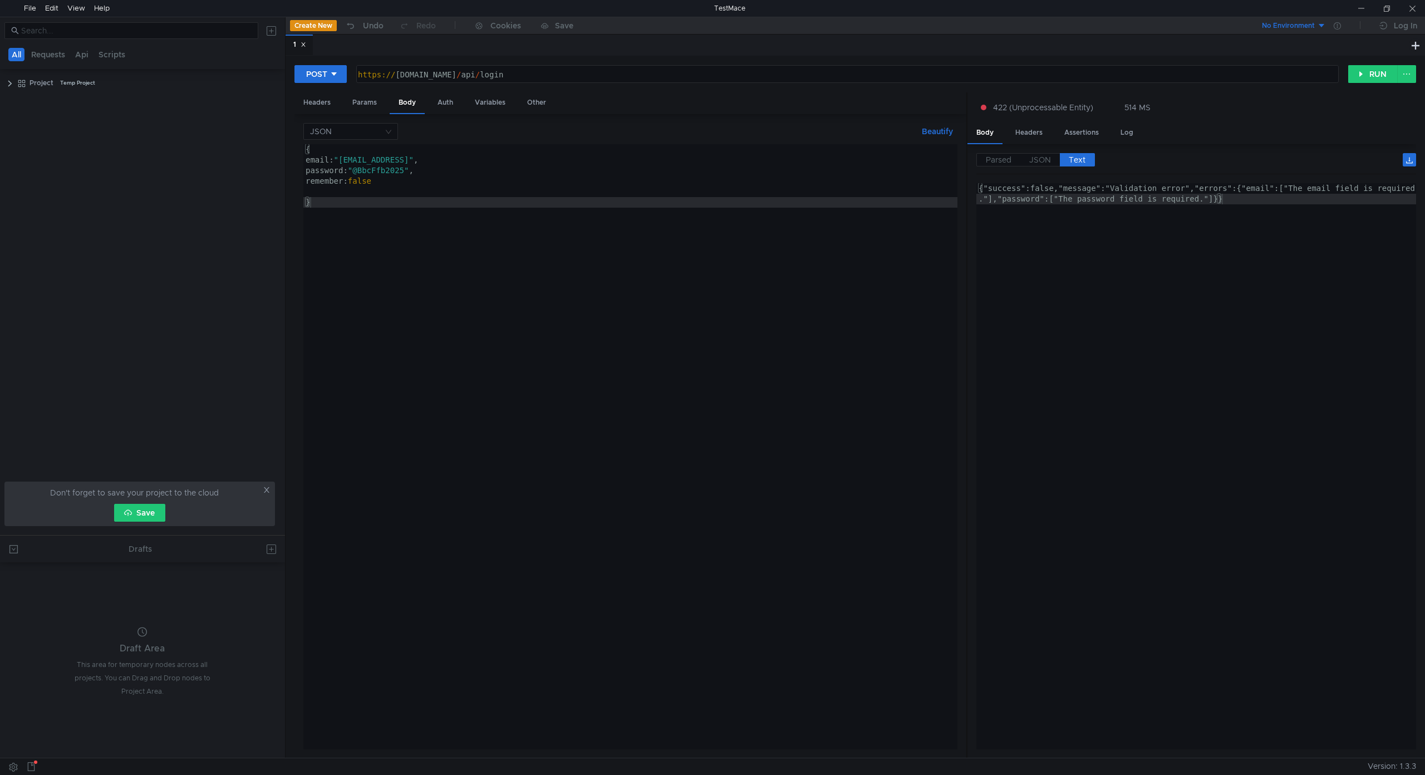
scroll to position [0, 12]
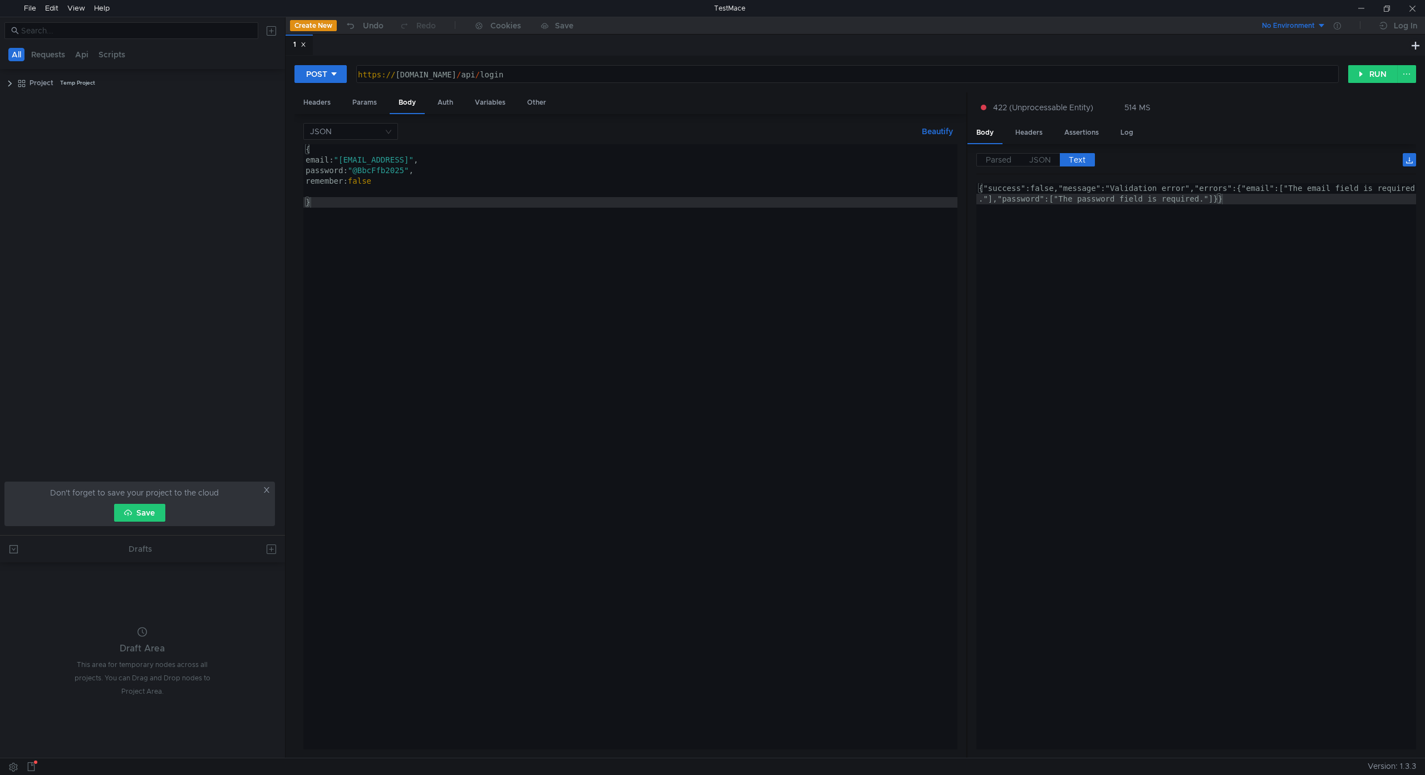
scroll to position [0, 12]
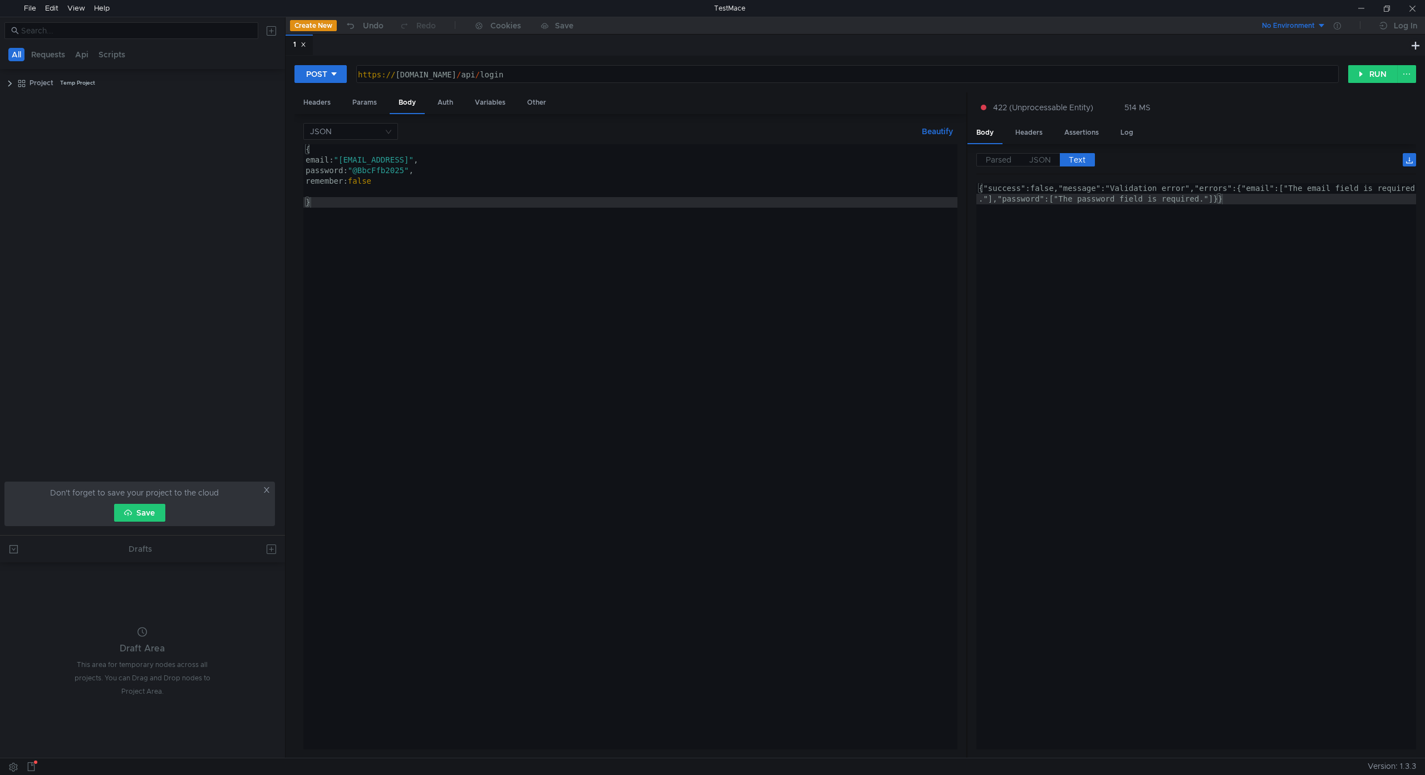
scroll to position [0, 12]
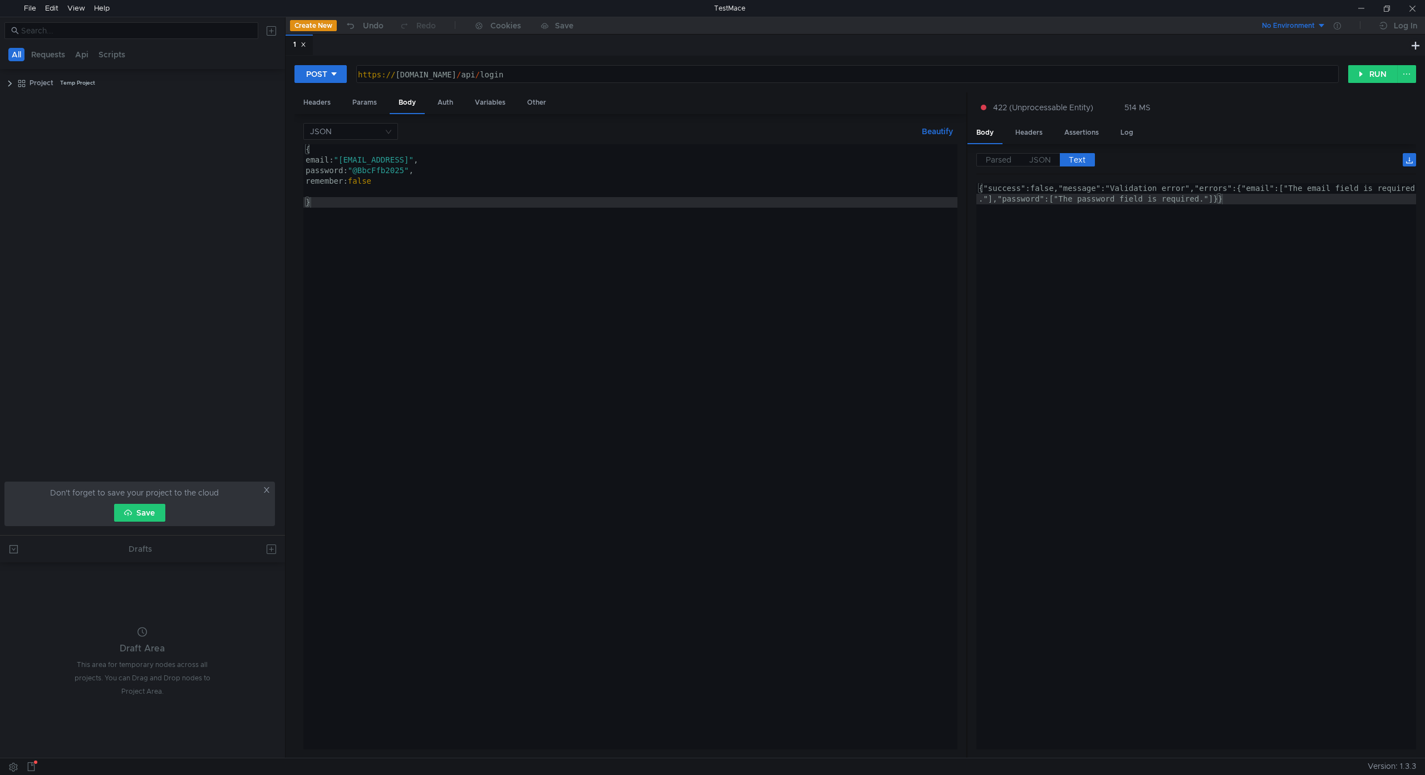
scroll to position [0, 12]
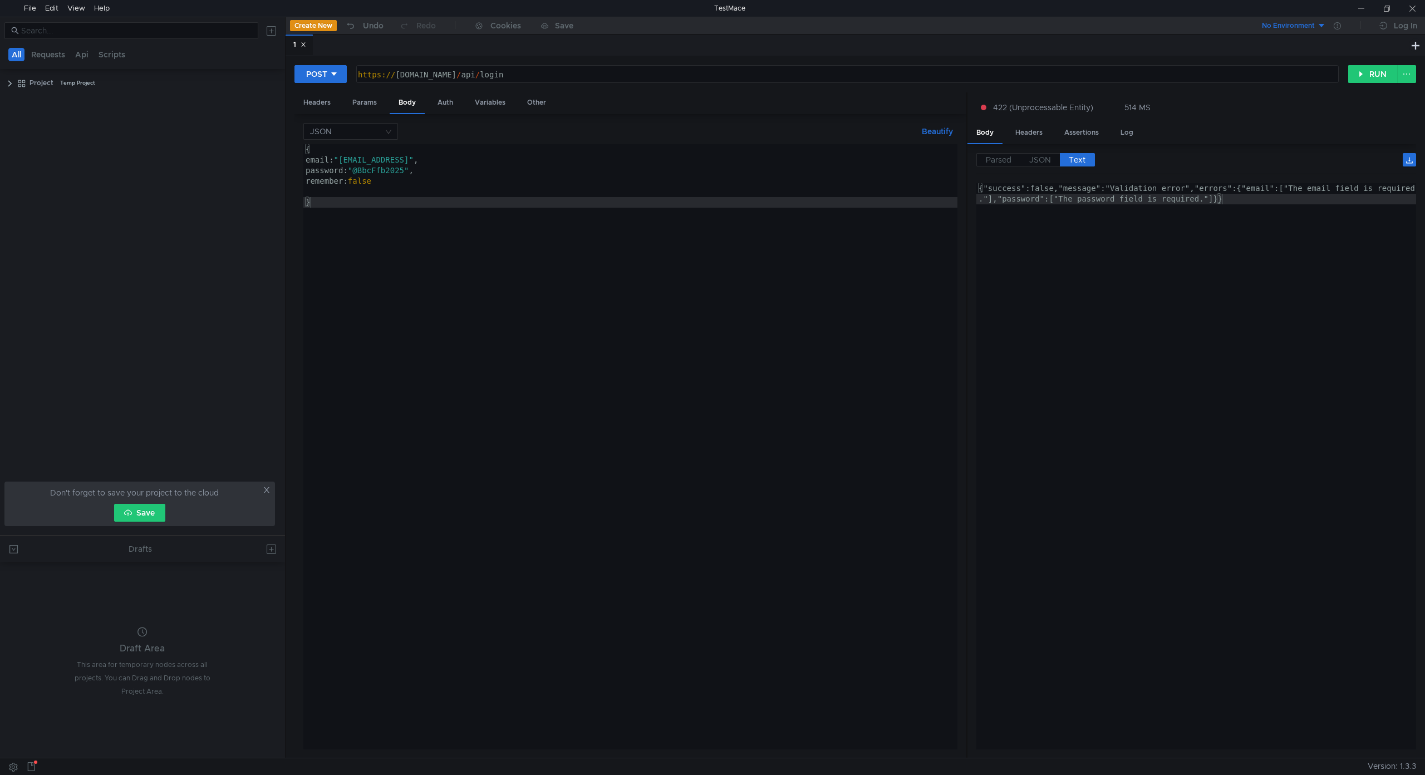
scroll to position [0, 12]
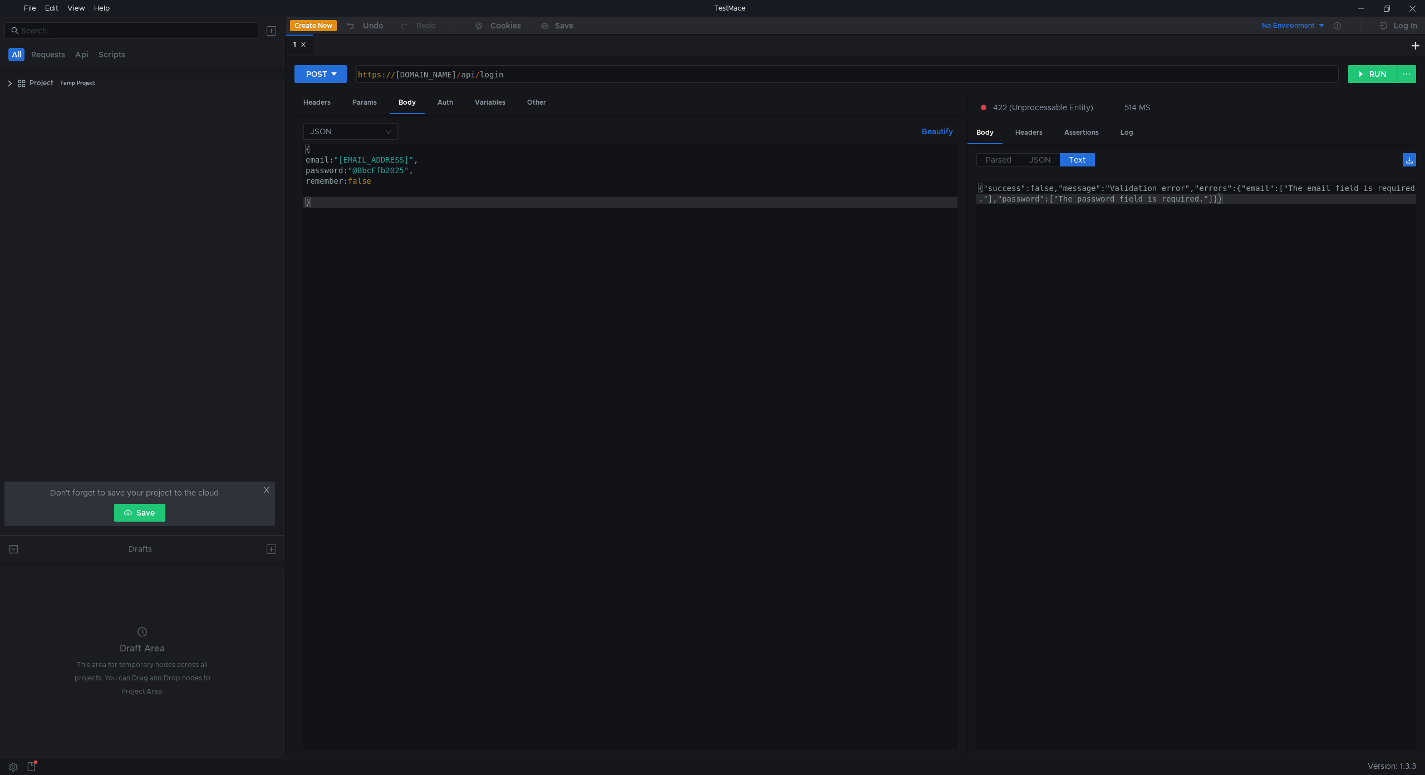
scroll to position [0, 12]
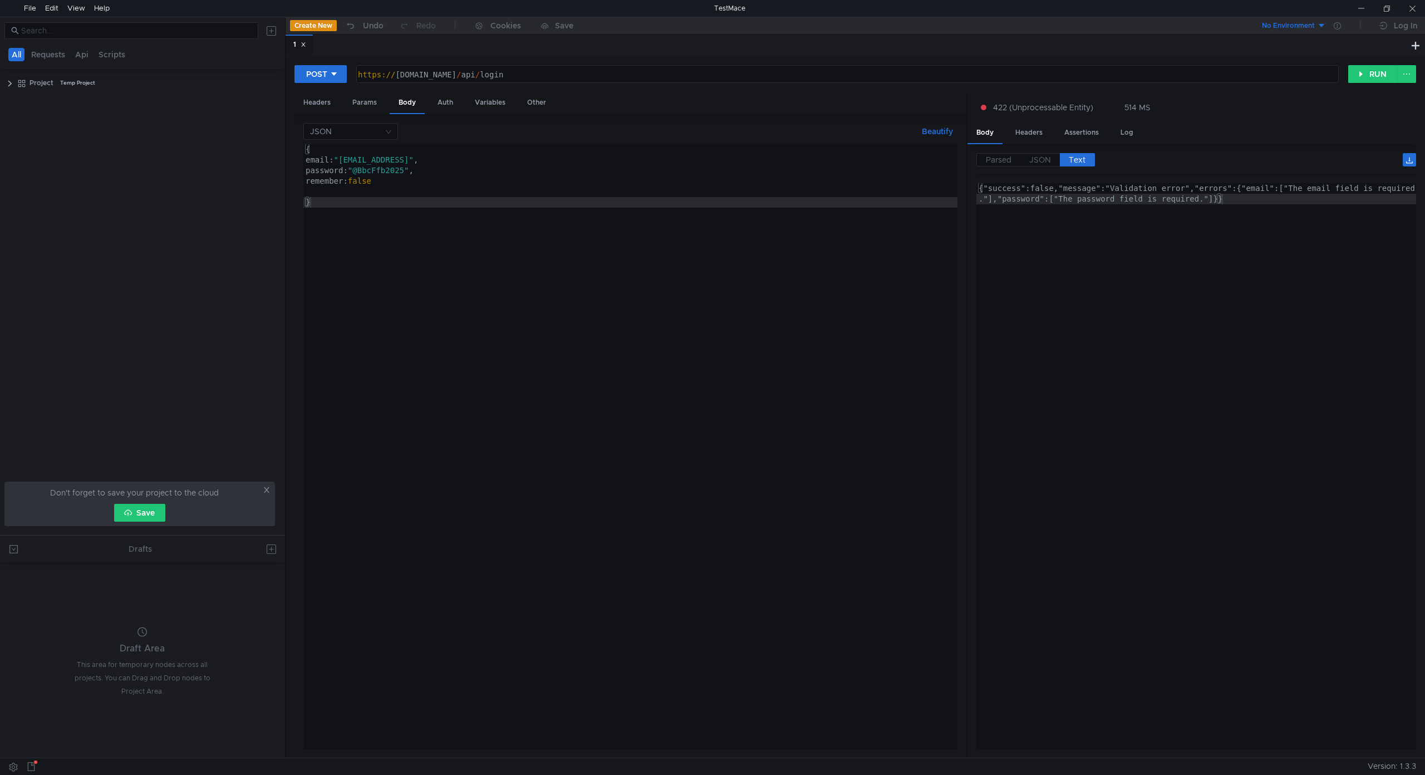
scroll to position [0, 12]
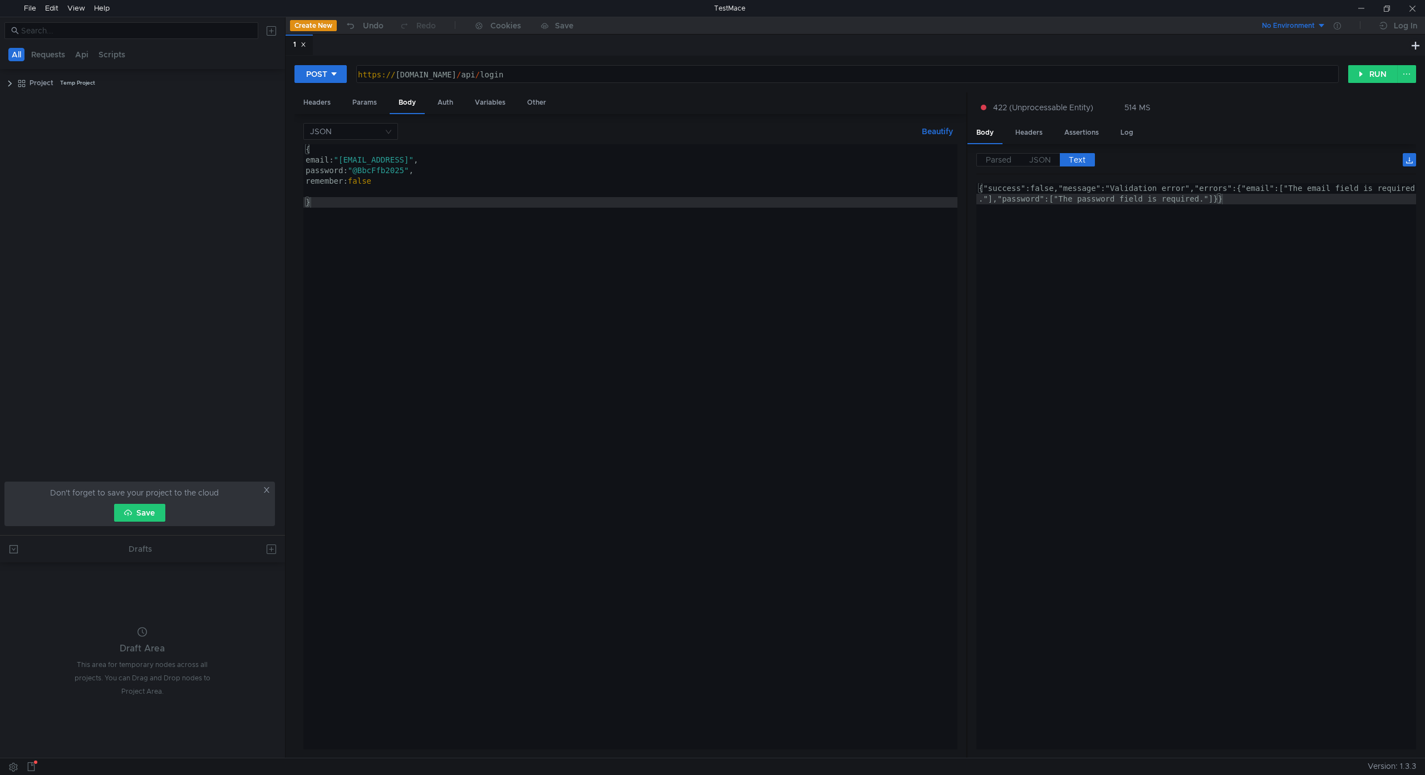
scroll to position [0, 12]
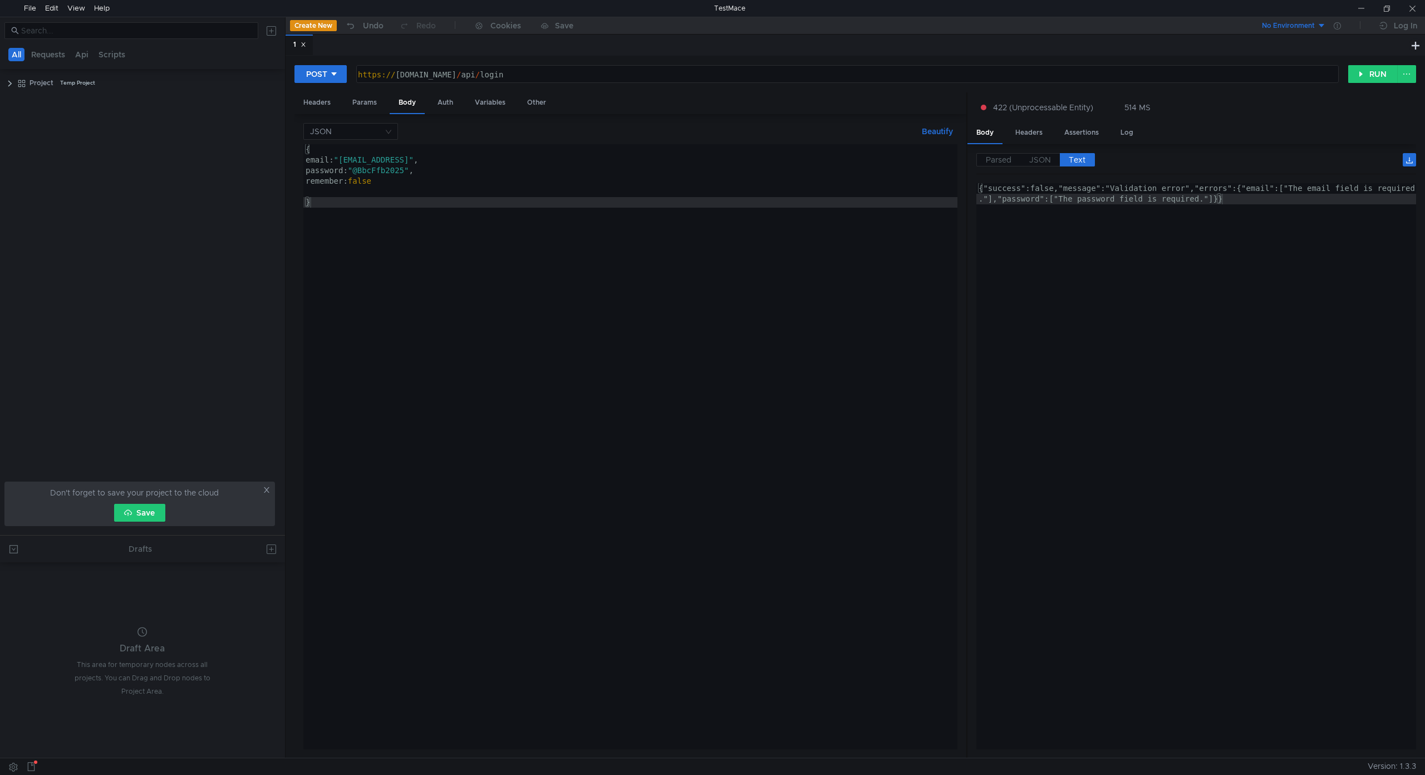
scroll to position [0, 12]
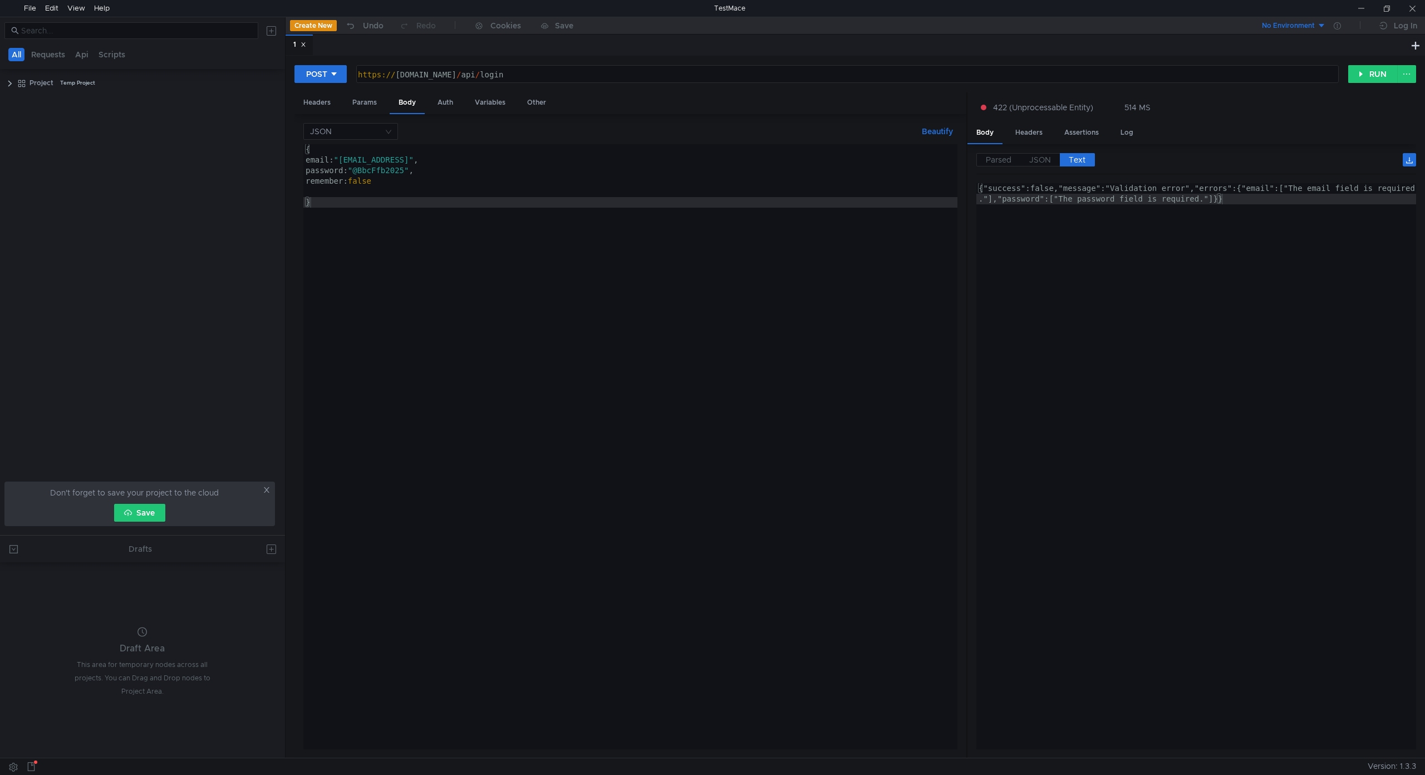
scroll to position [0, 12]
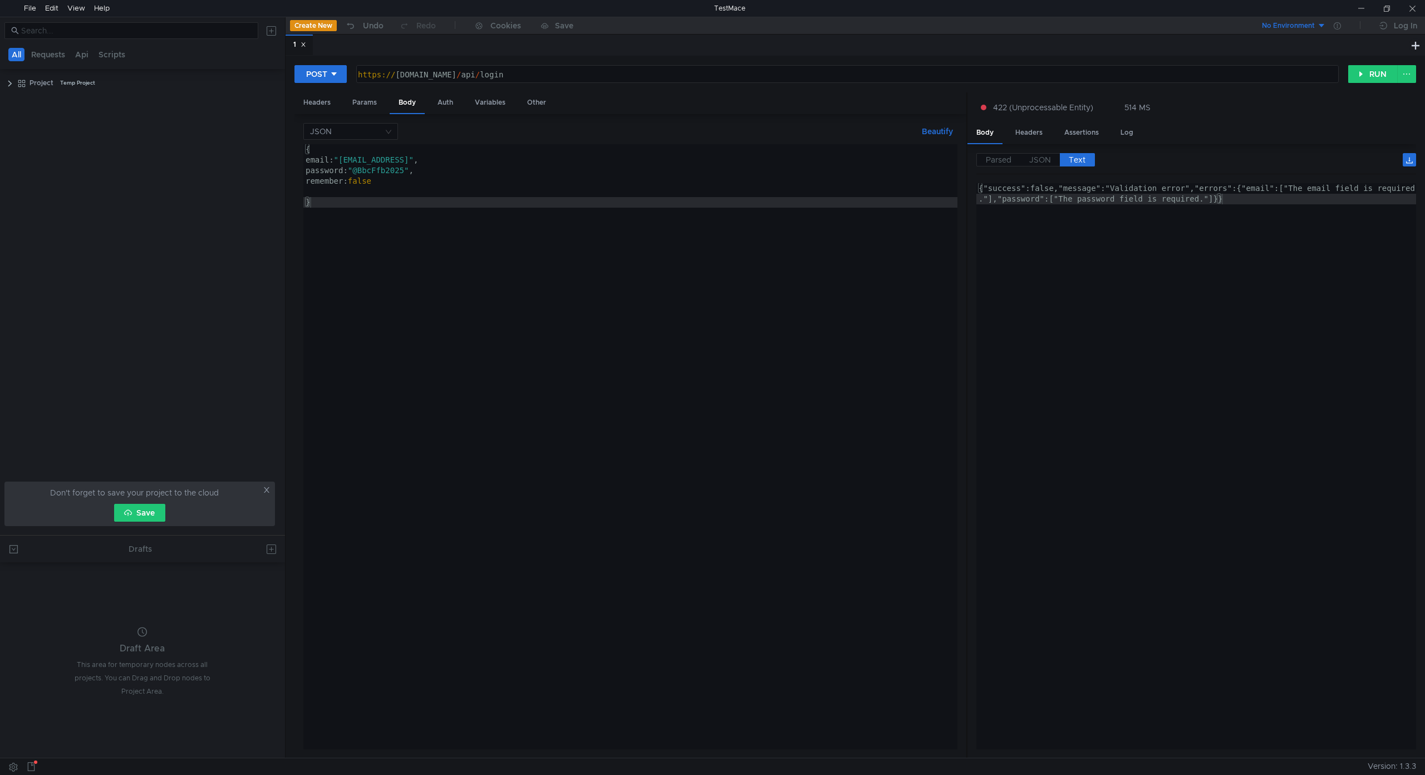
scroll to position [0, 12]
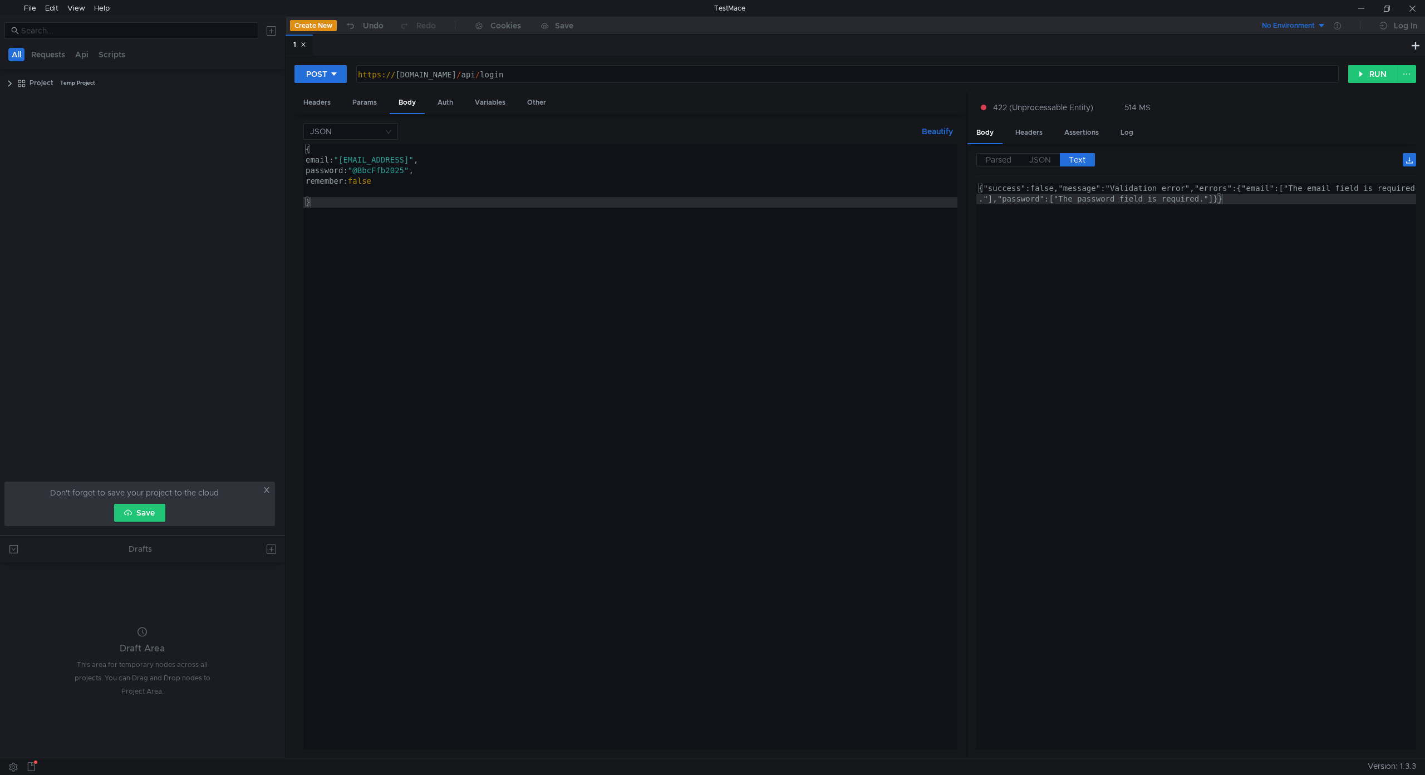
scroll to position [0, 12]
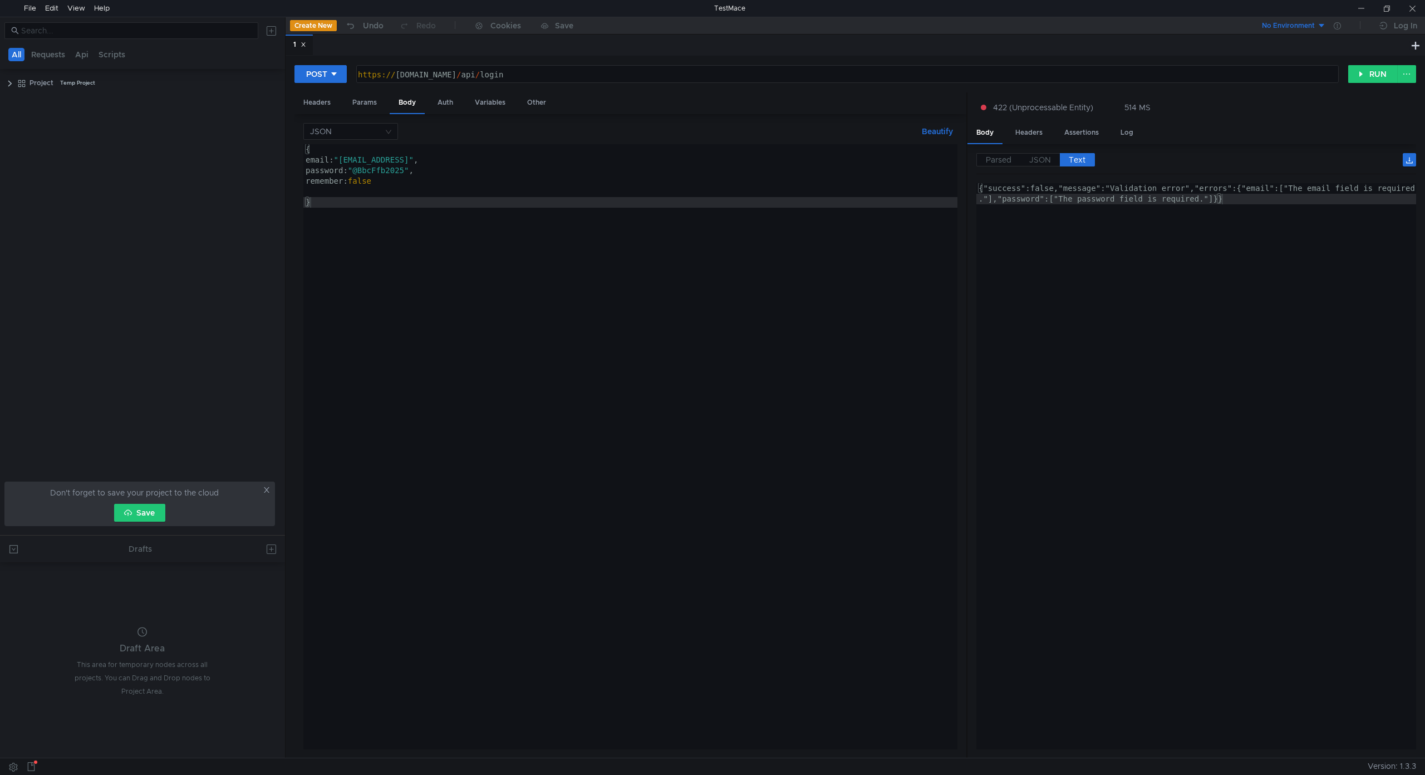
scroll to position [0, 12]
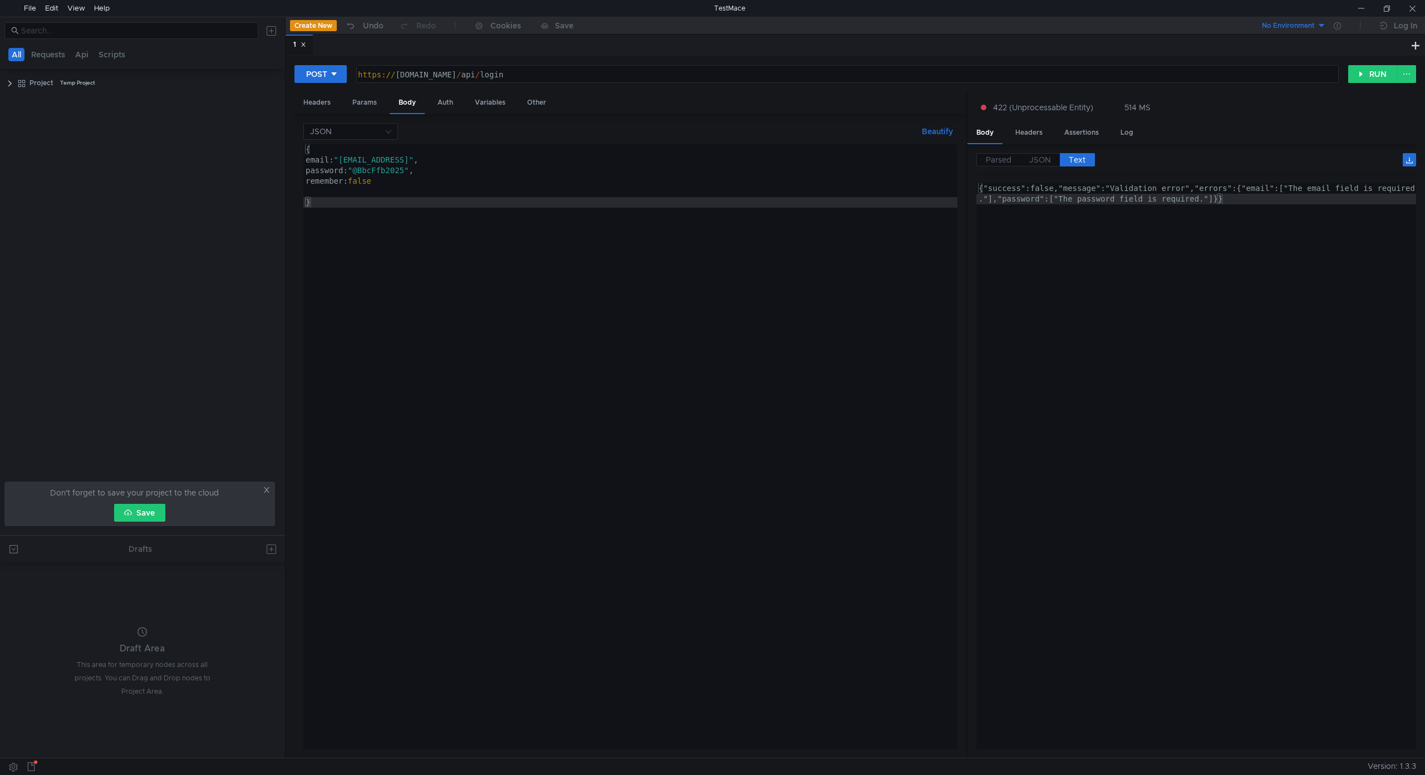
scroll to position [0, 12]
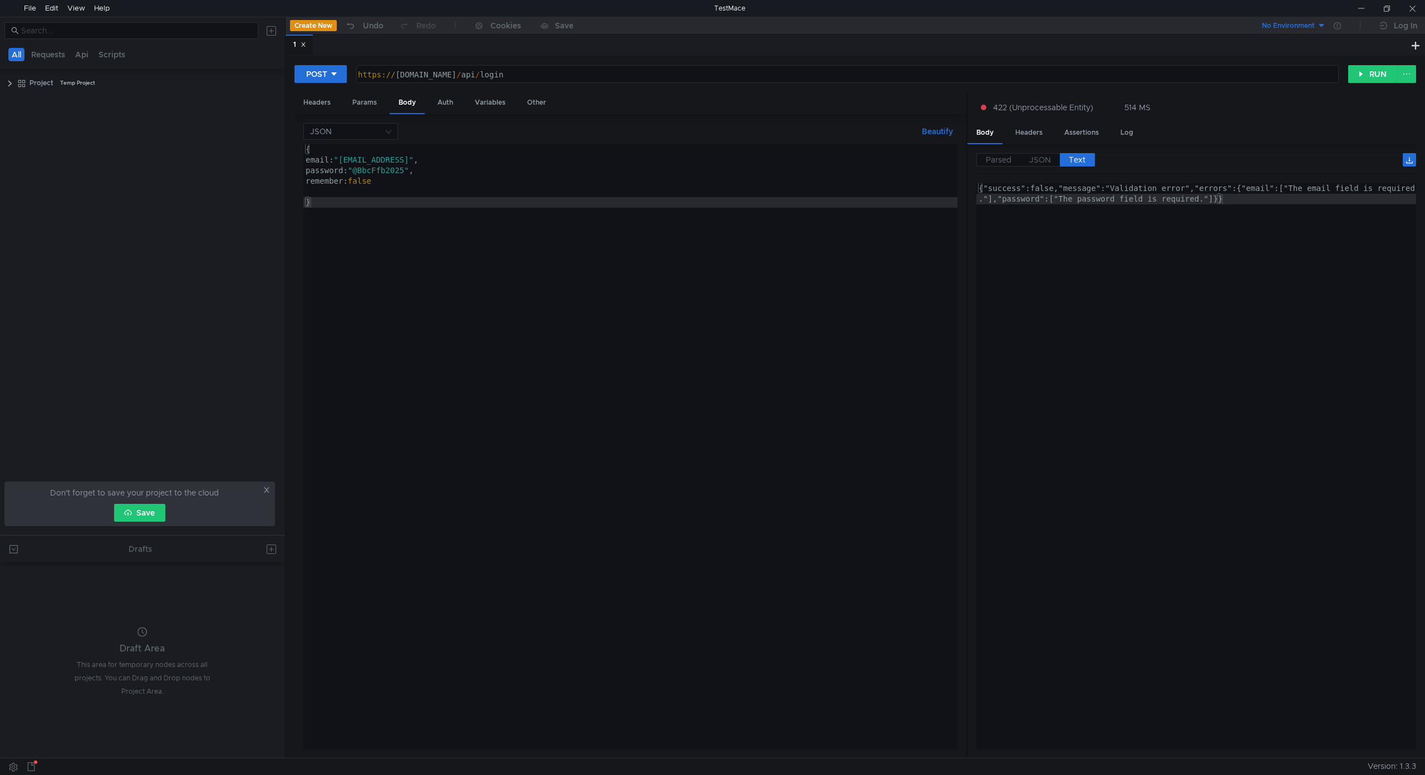
scroll to position [0, 12]
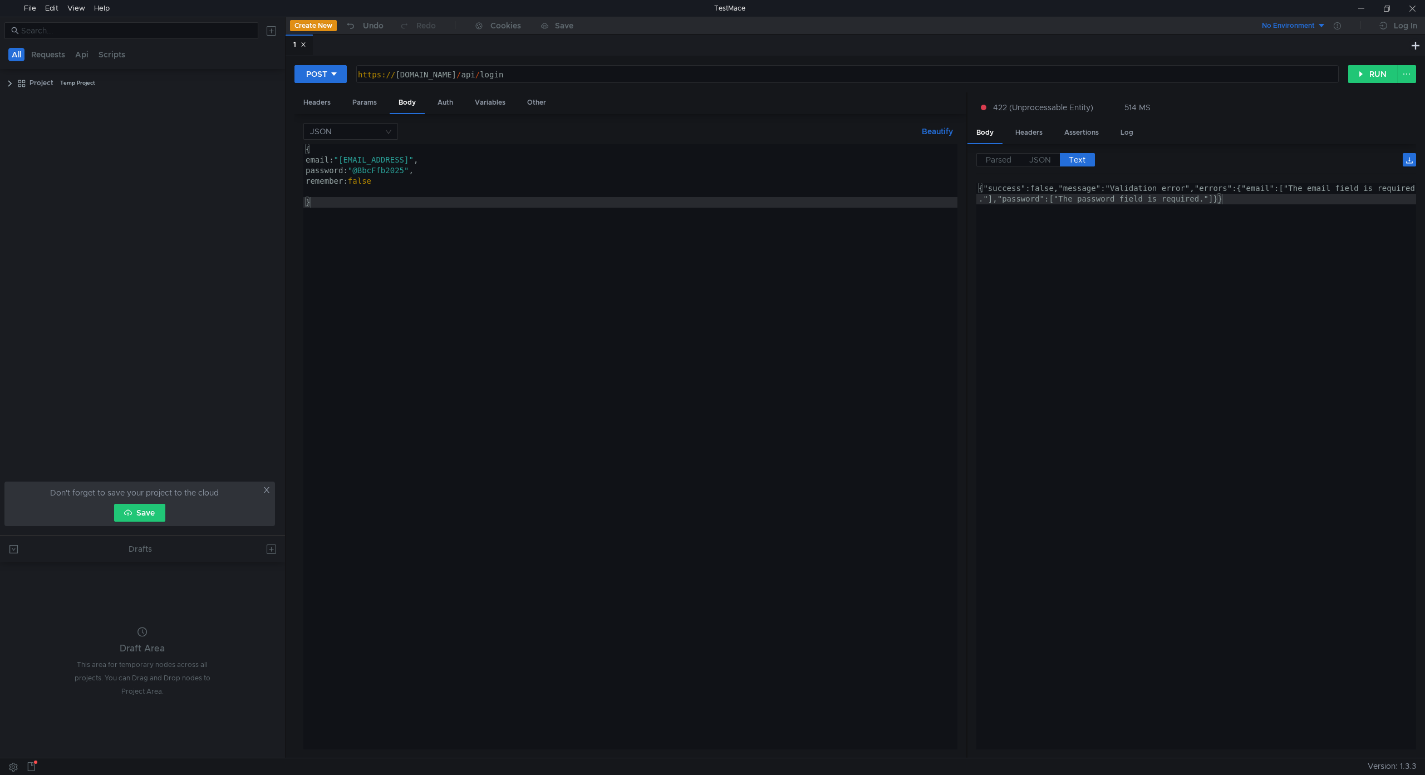
scroll to position [0, 12]
